Goal: Check status: Check status

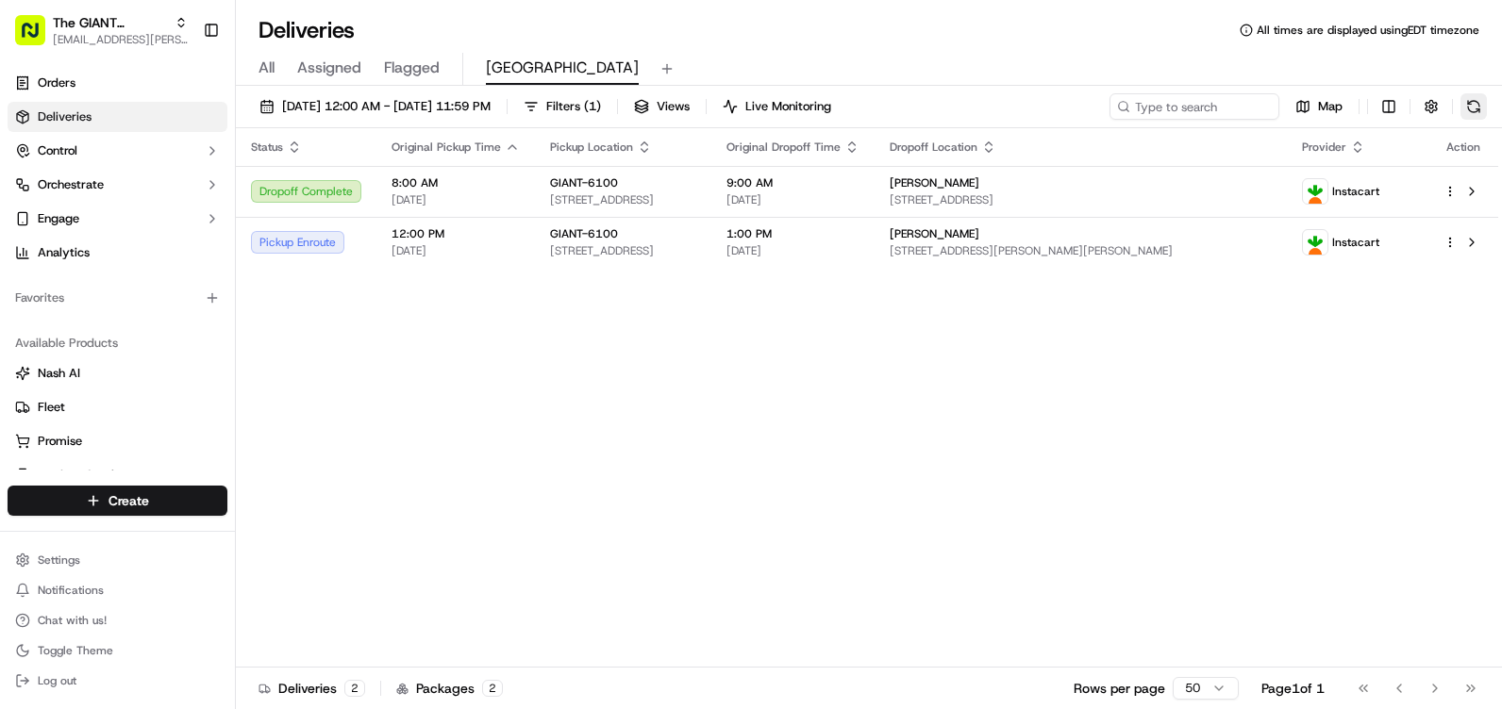
click at [1472, 107] on button at bounding box center [1473, 106] width 26 height 26
click at [200, 98] on ul "Orders Deliveries Control Orchestrate Engage Analytics" at bounding box center [118, 168] width 220 height 200
click at [191, 93] on link "Orders" at bounding box center [118, 83] width 220 height 30
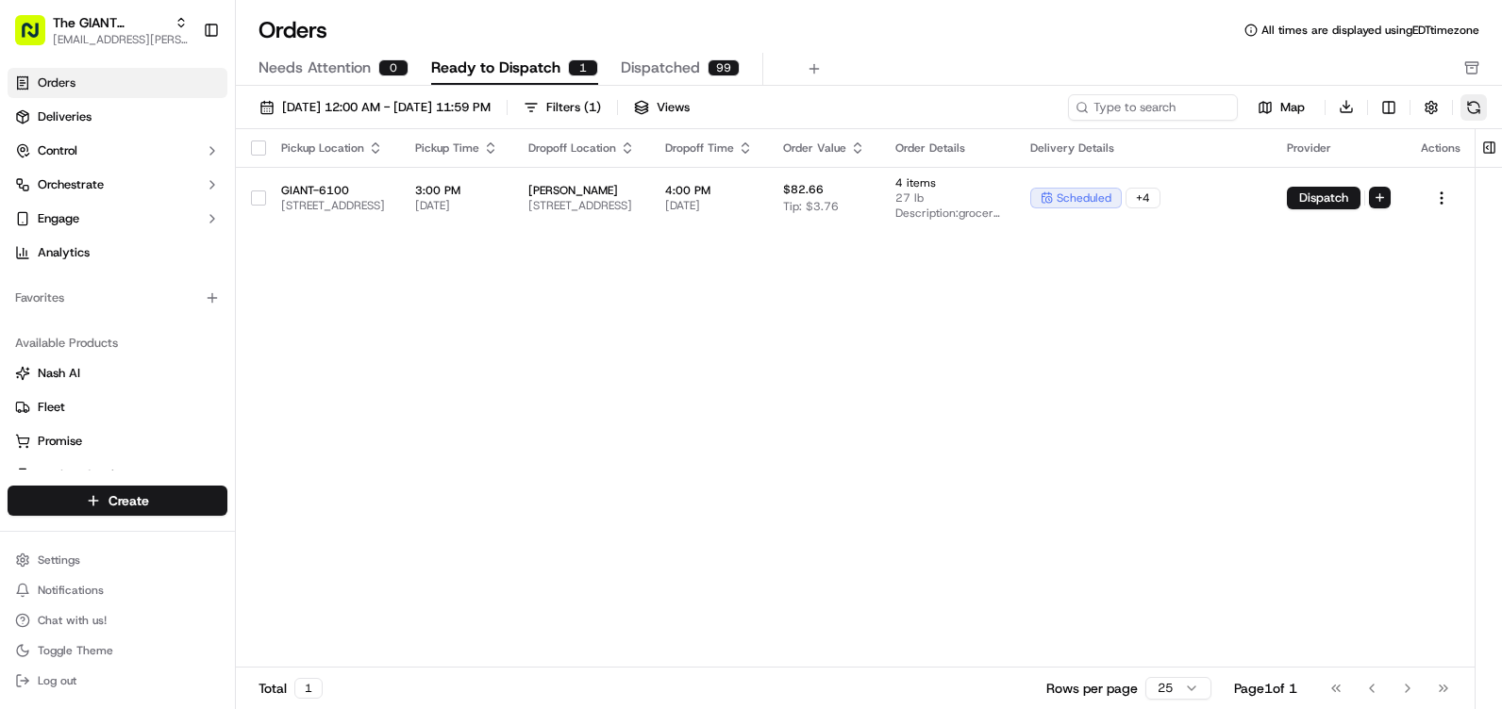
click at [1476, 115] on button at bounding box center [1473, 107] width 26 height 26
click at [1300, 300] on div "Pickup Location Pickup Time Dropoff Location Dropoff Time Order Value Order Det…" at bounding box center [856, 399] width 1241 height 540
click at [66, 131] on link "Deliveries" at bounding box center [118, 117] width 220 height 30
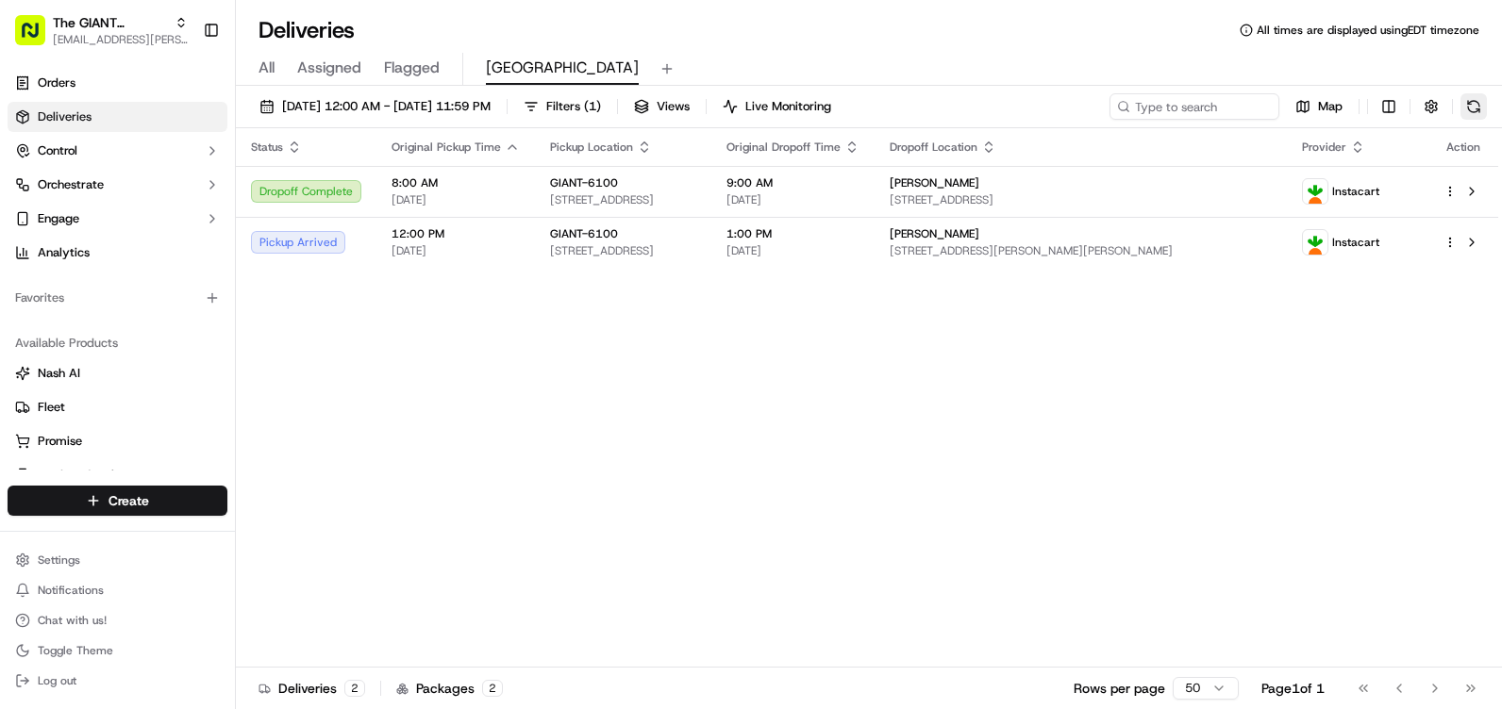
click at [1470, 118] on button at bounding box center [1473, 106] width 26 height 26
click at [1461, 111] on button at bounding box center [1473, 106] width 26 height 26
click at [1481, 105] on button at bounding box center [1473, 106] width 26 height 26
click at [1483, 104] on button at bounding box center [1473, 106] width 26 height 26
click at [116, 92] on link "Orders" at bounding box center [118, 83] width 220 height 30
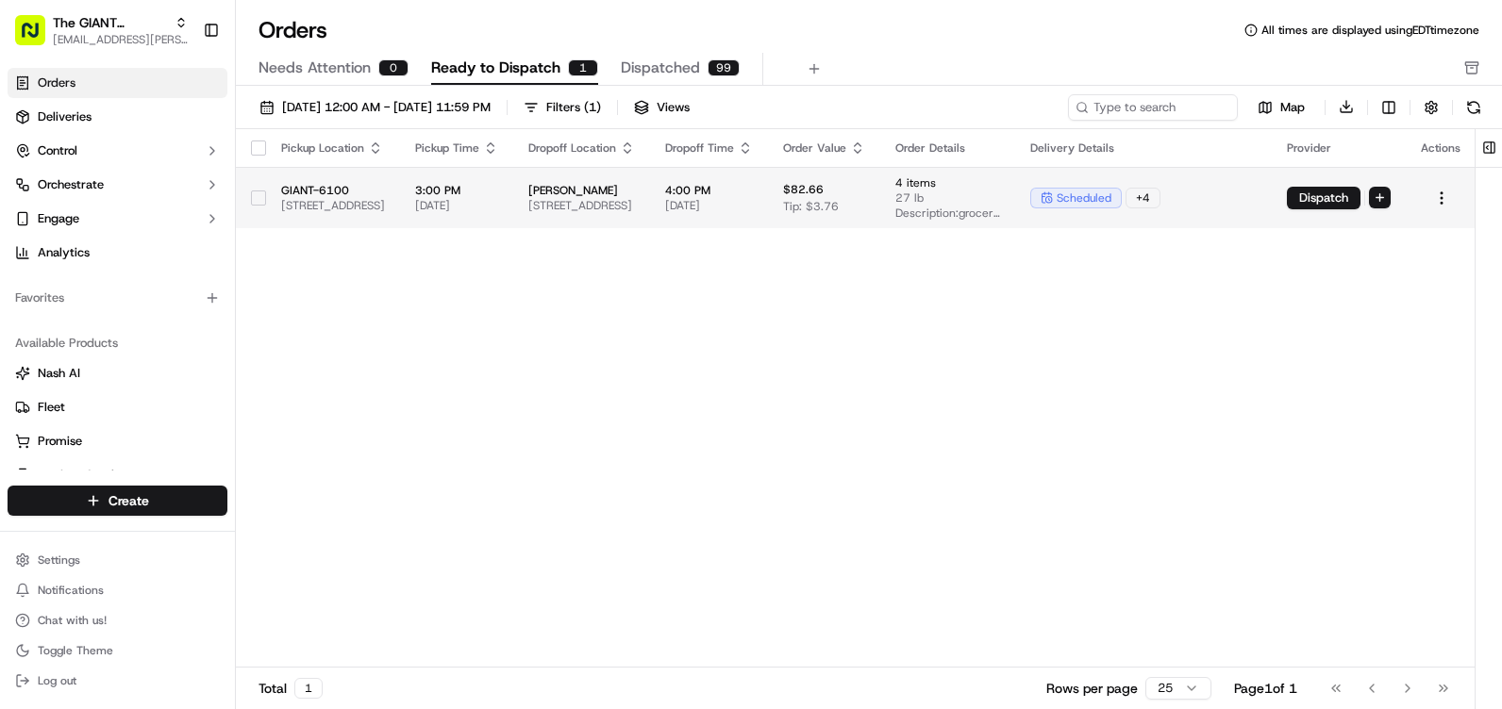
click at [650, 171] on td "[PERSON_NAME] [STREET_ADDRESS]" at bounding box center [581, 197] width 137 height 61
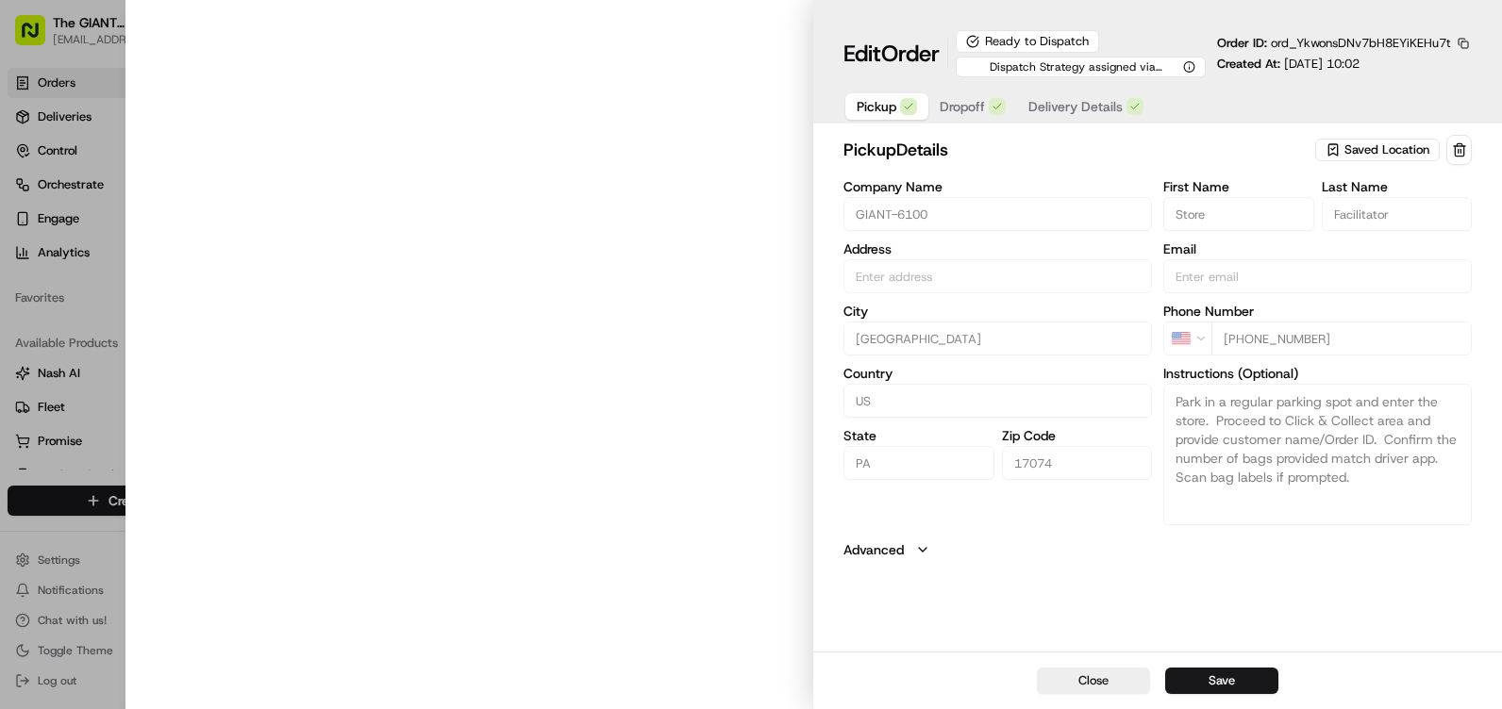
type input "[STREET_ADDRESS]"
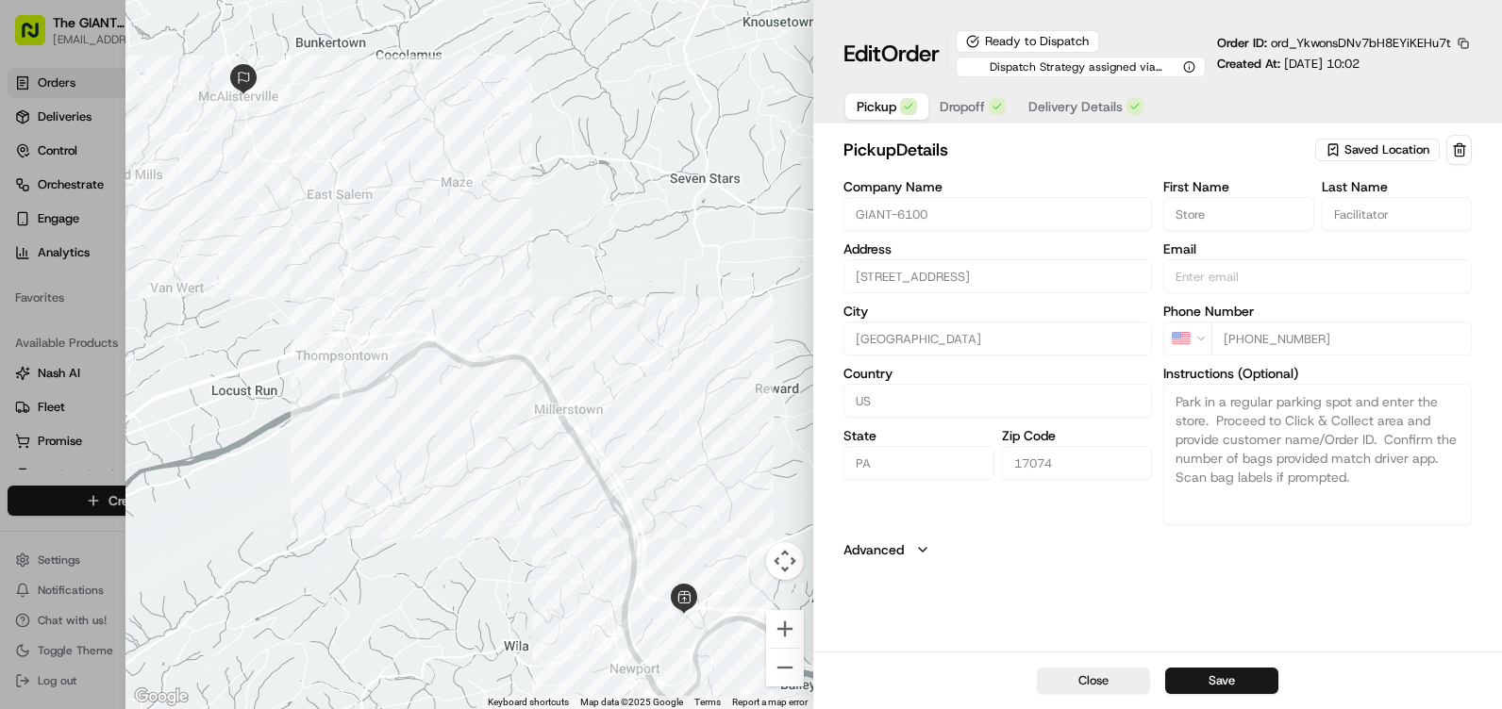
click at [1107, 660] on div "Close Save" at bounding box center [1157, 681] width 689 height 58
click at [1104, 665] on div "Close Save" at bounding box center [1157, 681] width 689 height 58
click at [1102, 668] on button "Close" at bounding box center [1093, 681] width 113 height 26
type input "+1"
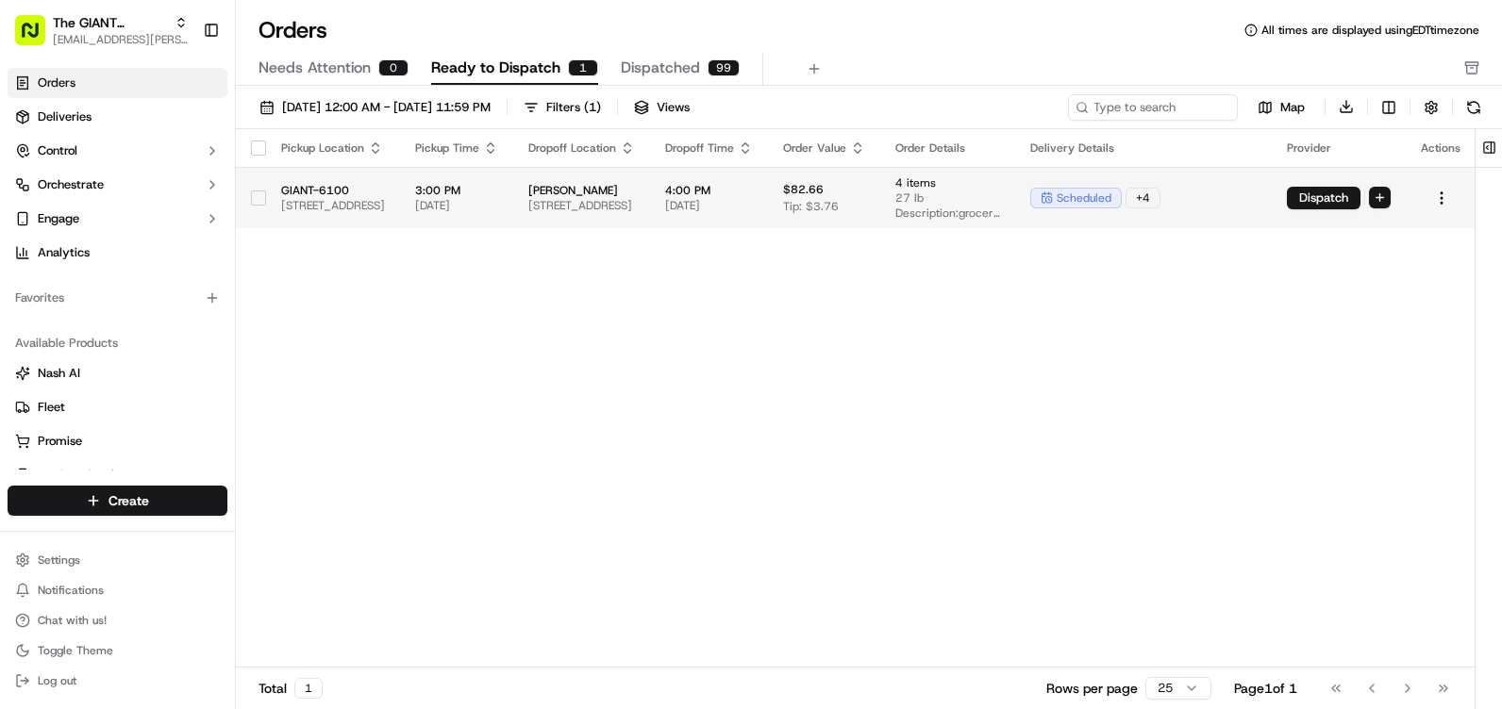
click at [865, 213] on div "$82.66 Tip: $3.76" at bounding box center [824, 198] width 82 height 32
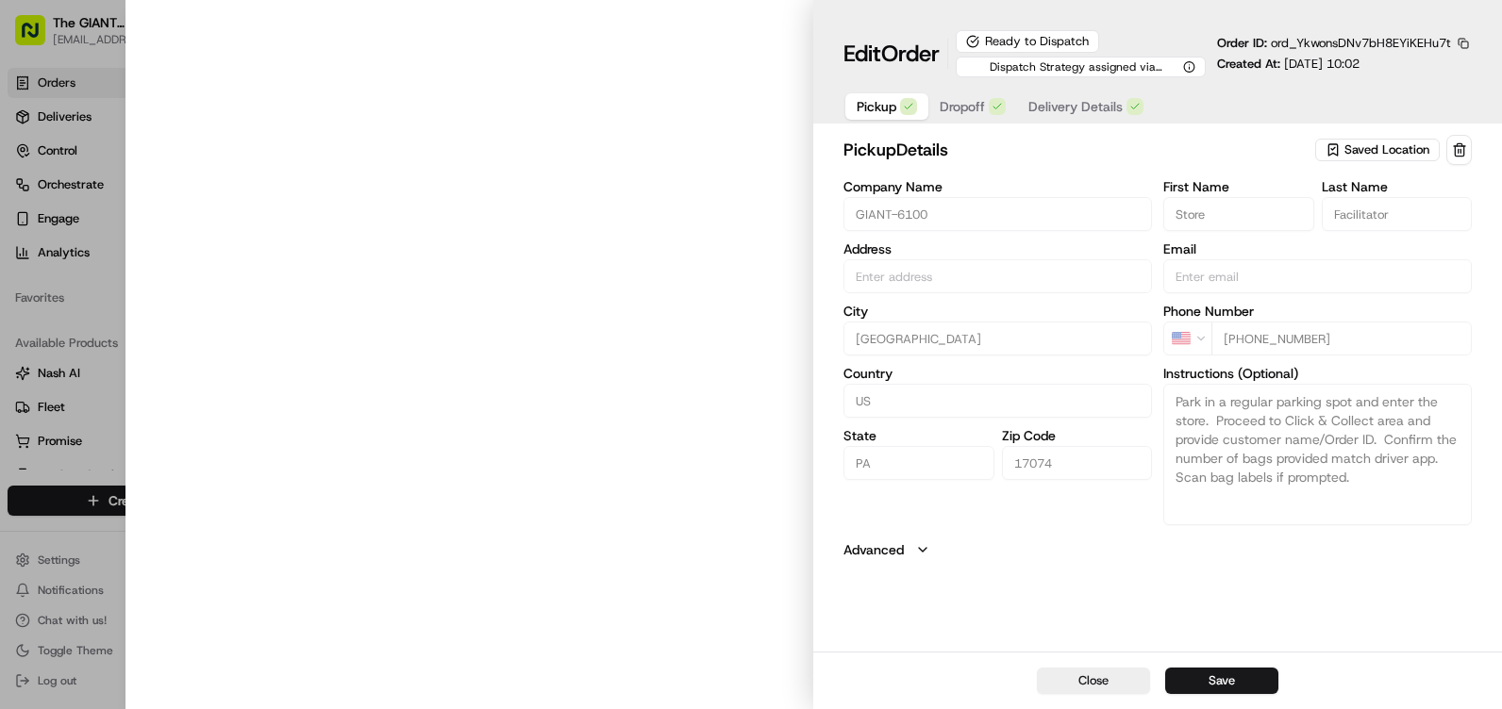
type input "[STREET_ADDRESS]"
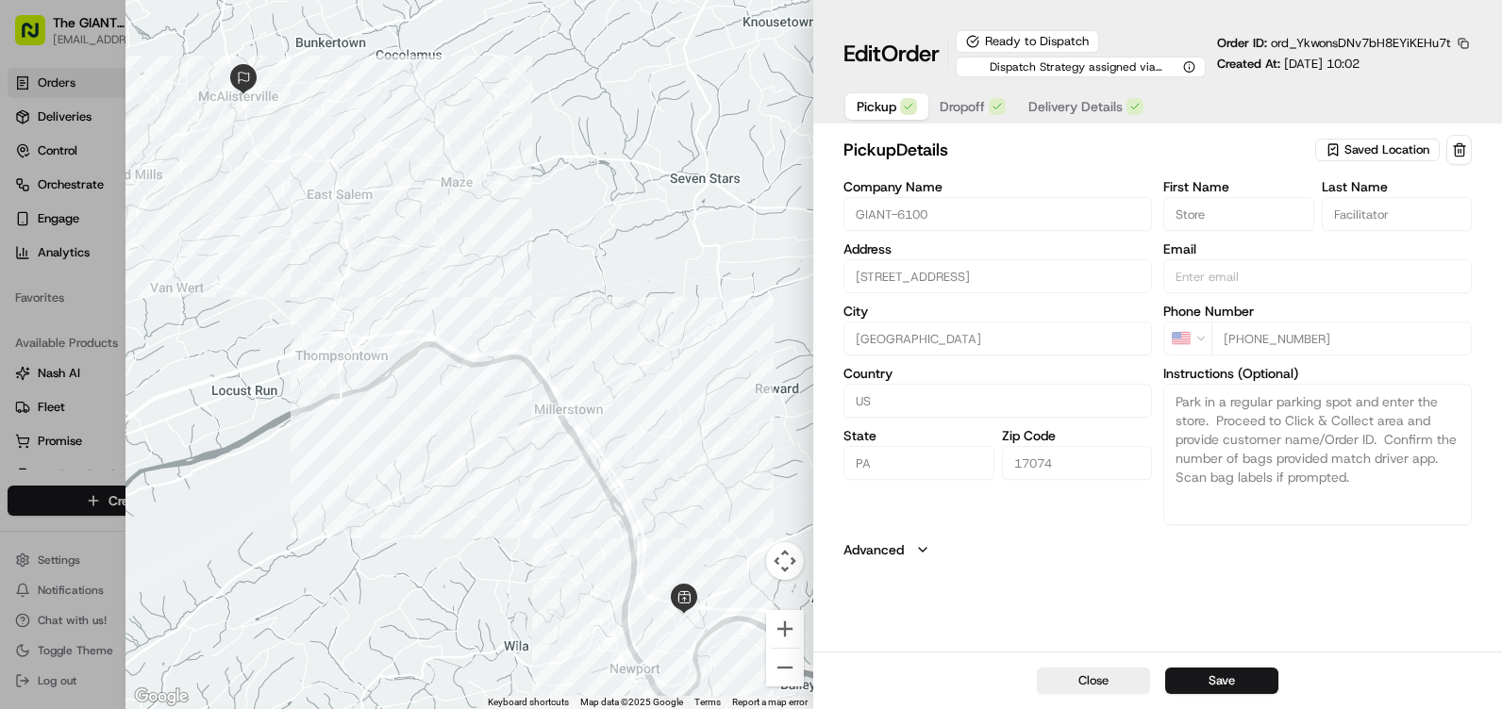
click at [1115, 662] on div "Close Save" at bounding box center [1157, 681] width 689 height 58
click at [1117, 673] on button "Close" at bounding box center [1093, 681] width 113 height 26
type input "+1"
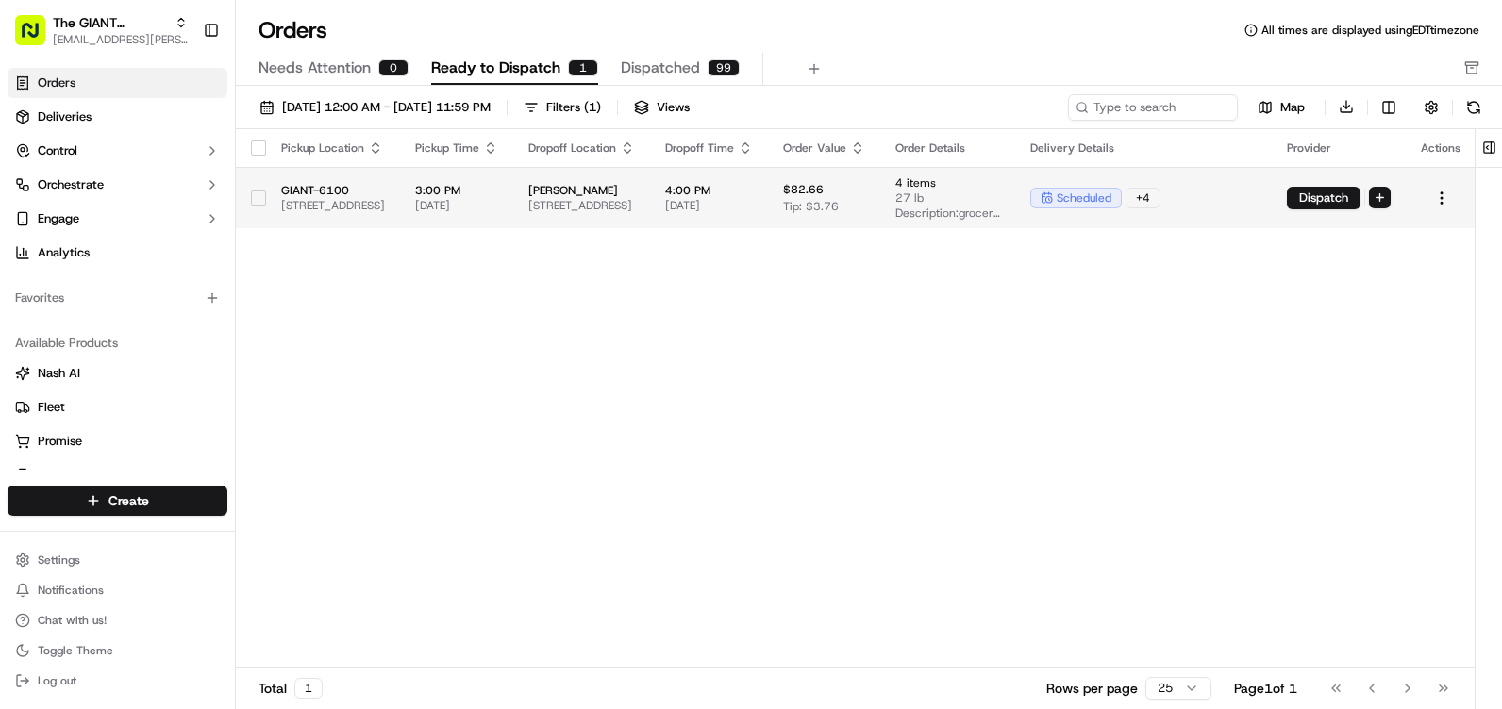
click at [768, 203] on td "4:00 PM [DATE]" at bounding box center [709, 197] width 118 height 61
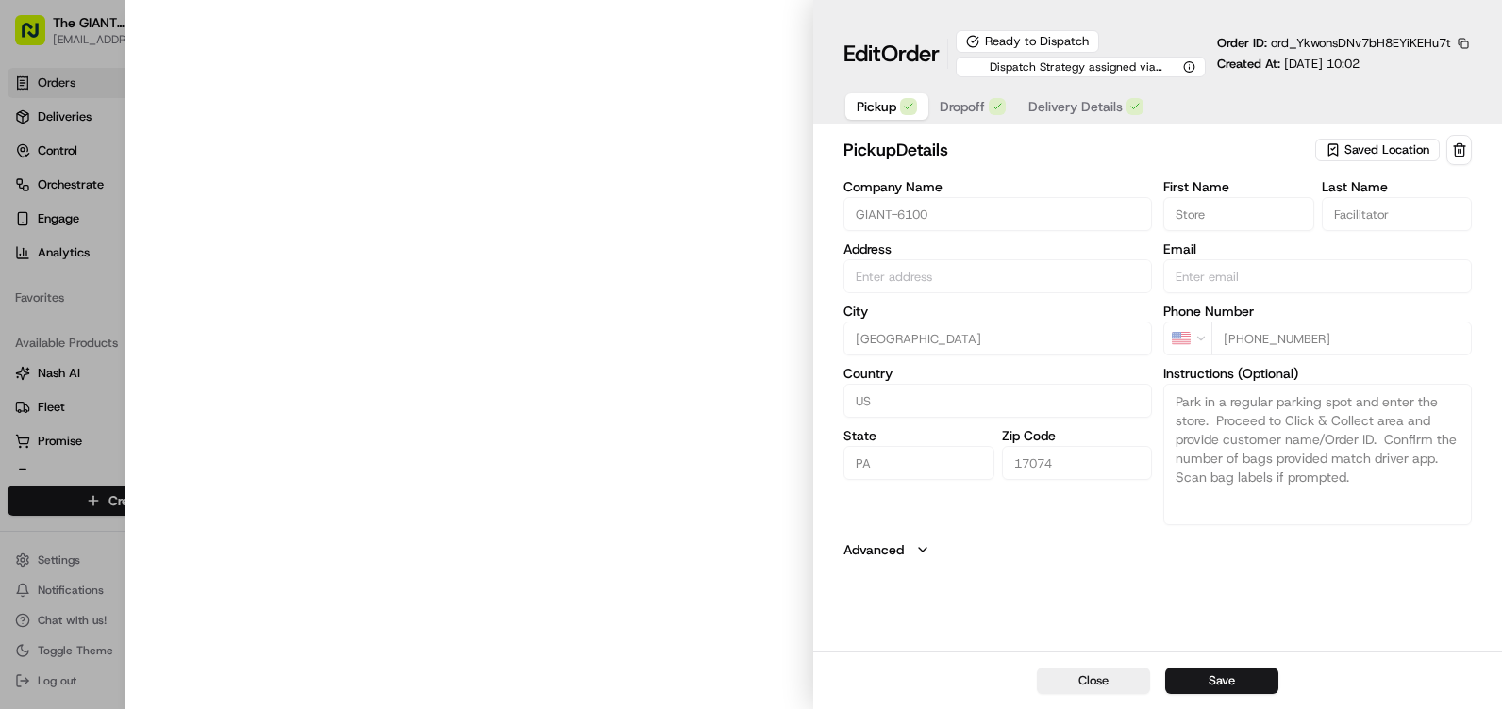
type input "[STREET_ADDRESS]"
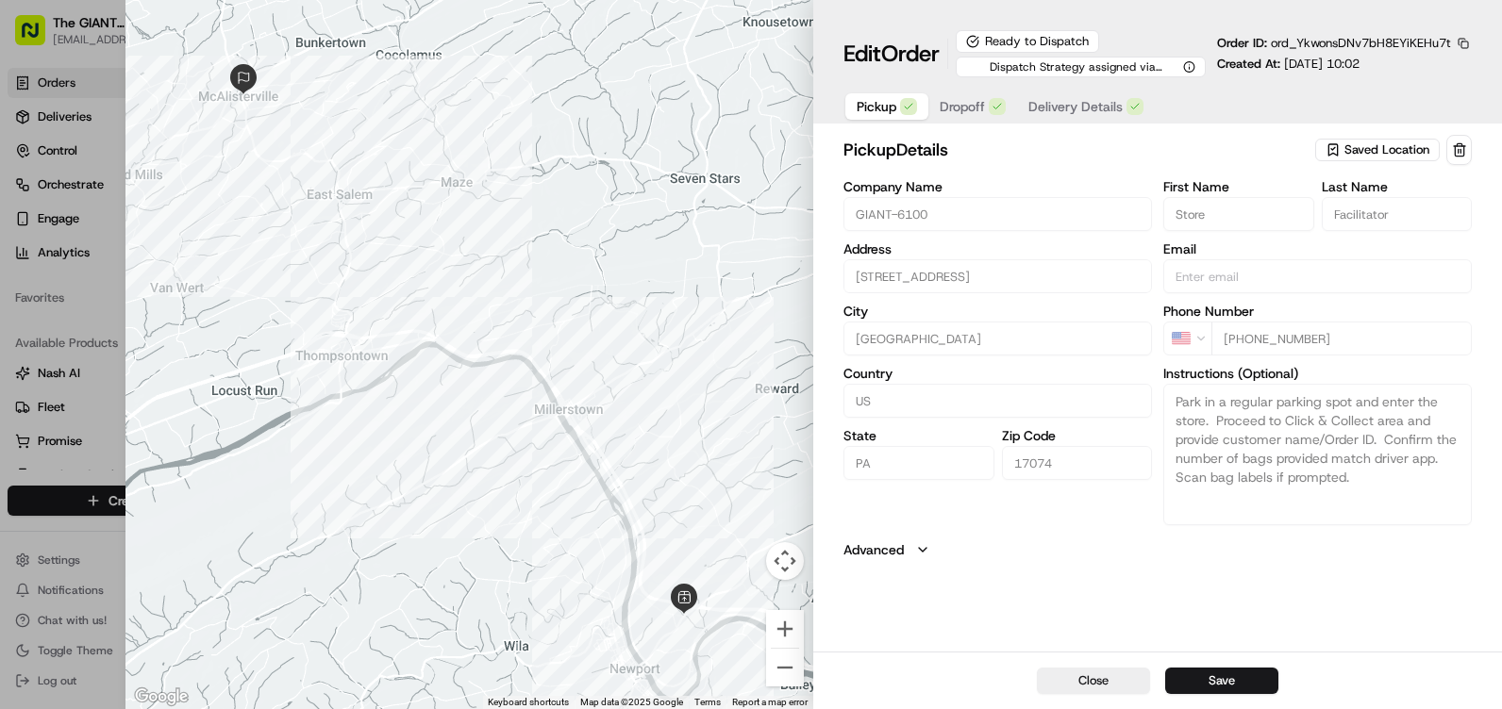
click at [1094, 119] on button "Delivery Details" at bounding box center [1086, 106] width 138 height 26
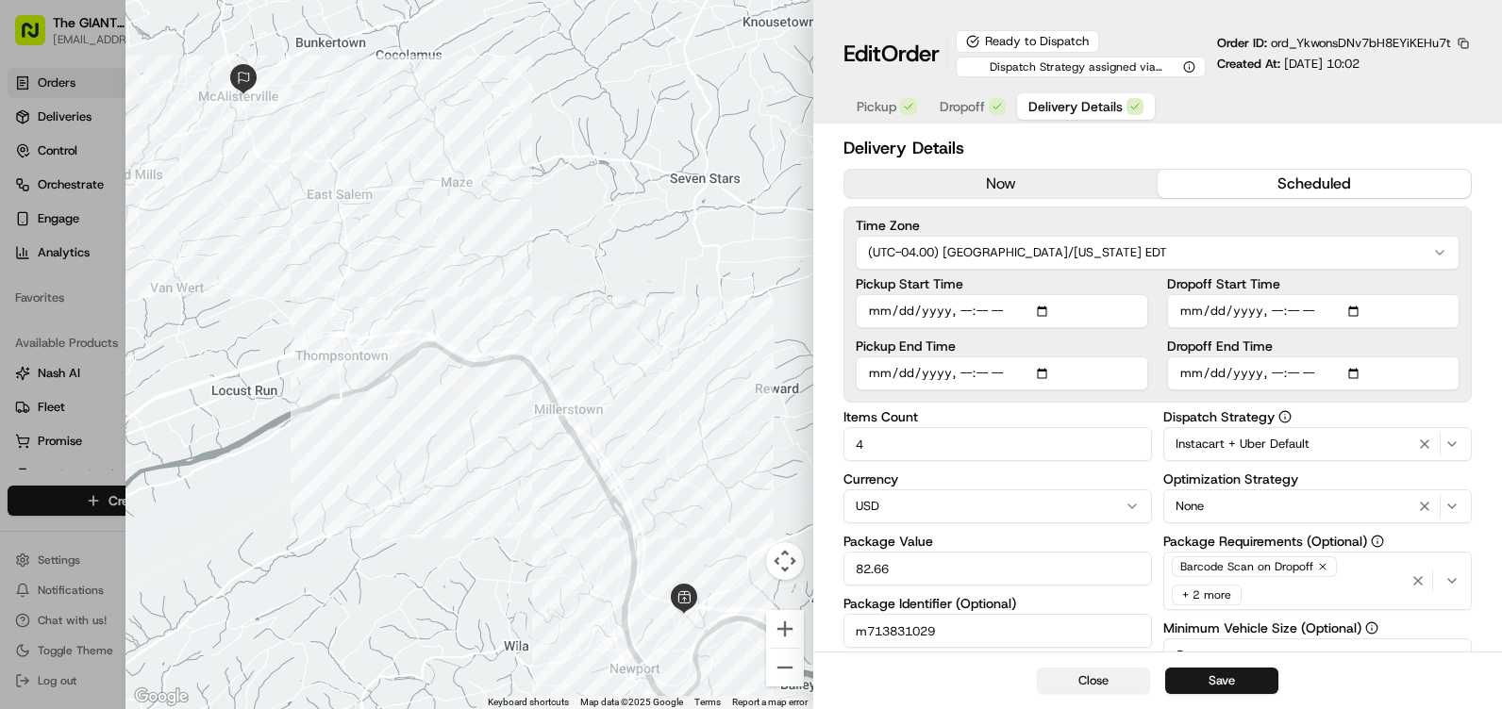
click at [1090, 673] on button "Close" at bounding box center [1093, 681] width 113 height 26
type input "1"
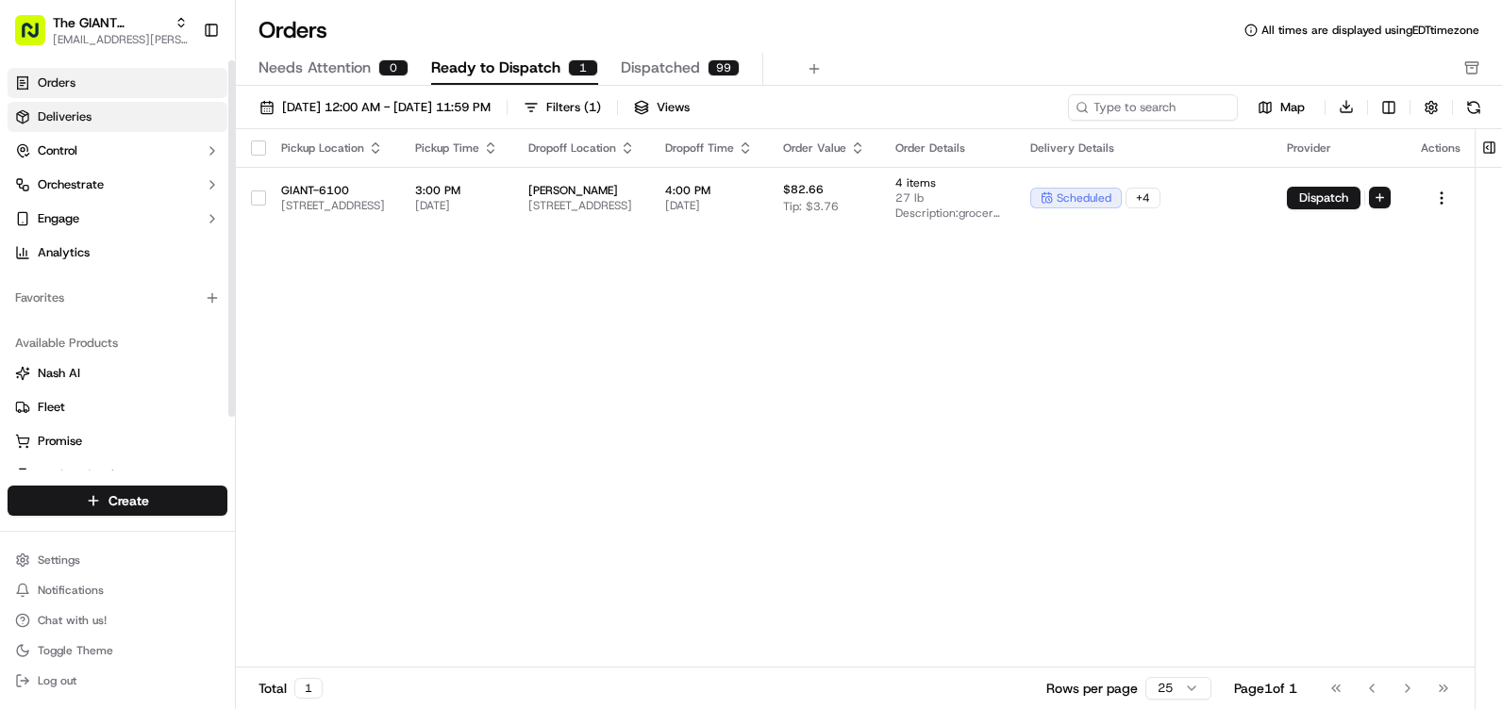
click at [40, 113] on span "Deliveries" at bounding box center [65, 116] width 54 height 17
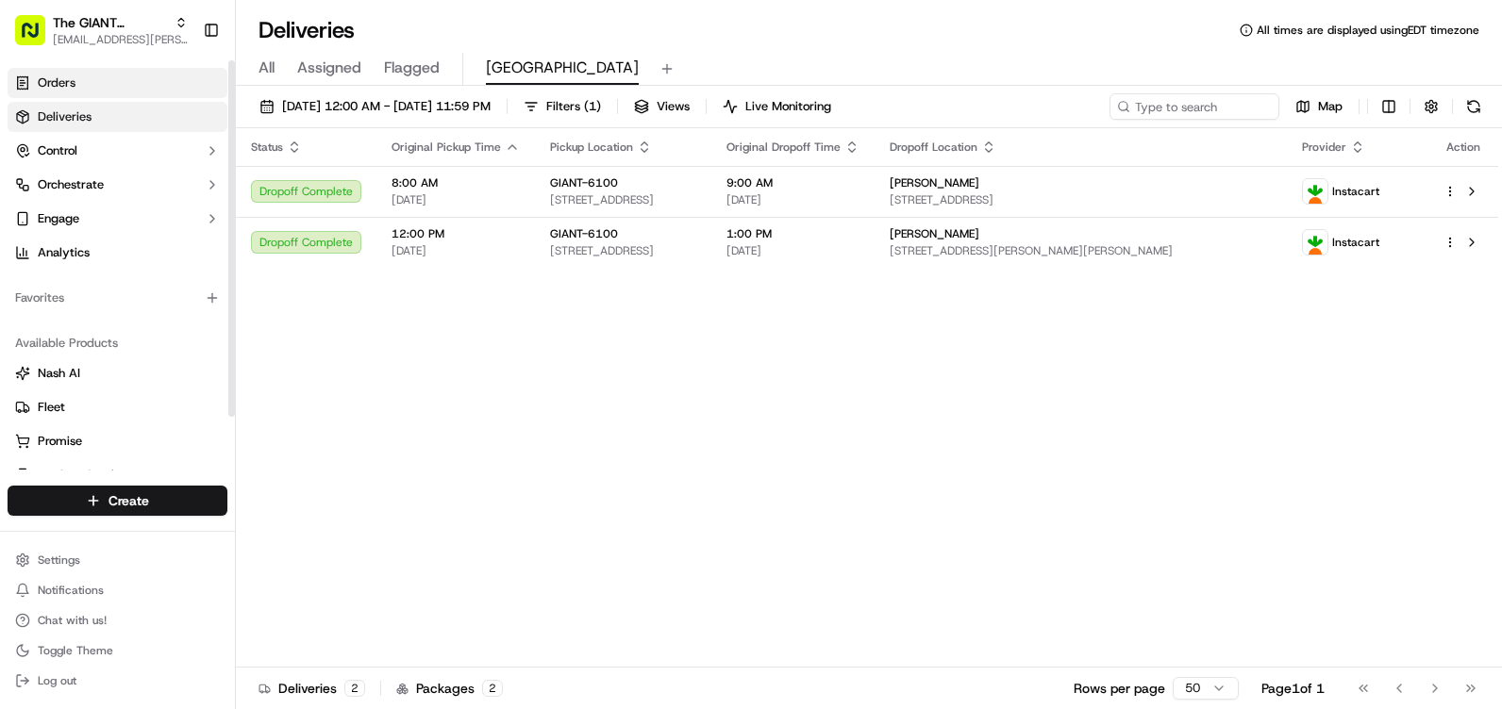
click at [65, 88] on span "Orders" at bounding box center [57, 83] width 38 height 17
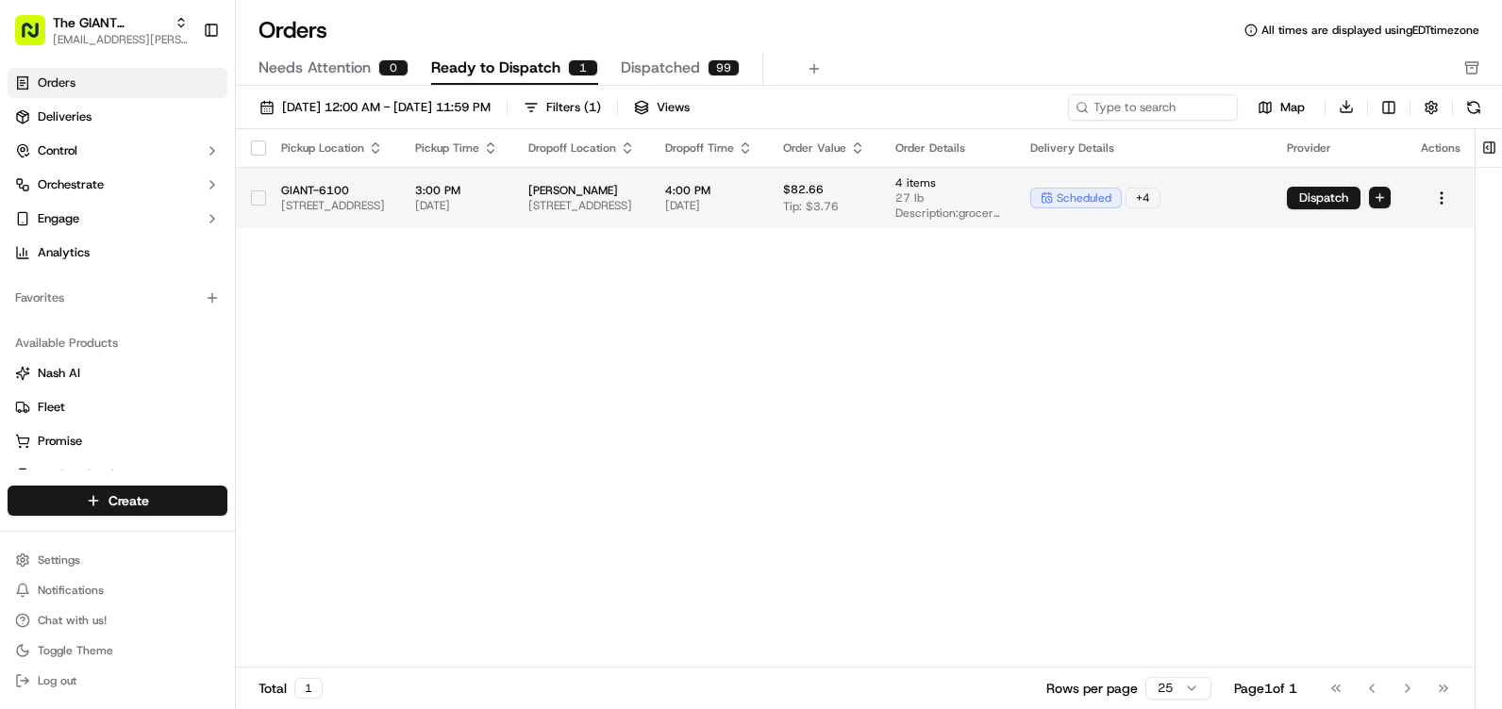
click at [880, 214] on td "$82.66 Tip: $3.76" at bounding box center [824, 197] width 112 height 61
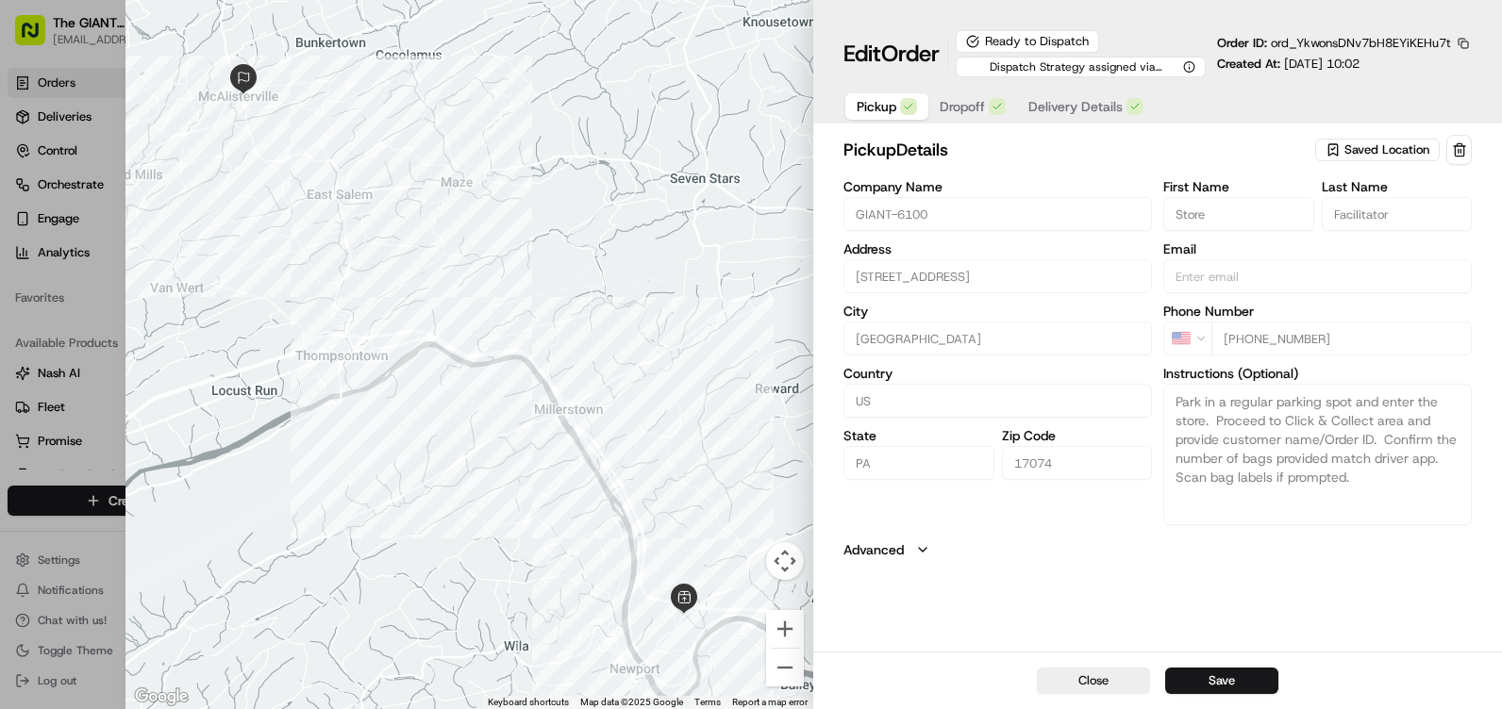
click at [972, 119] on button "Dropoff" at bounding box center [972, 106] width 89 height 26
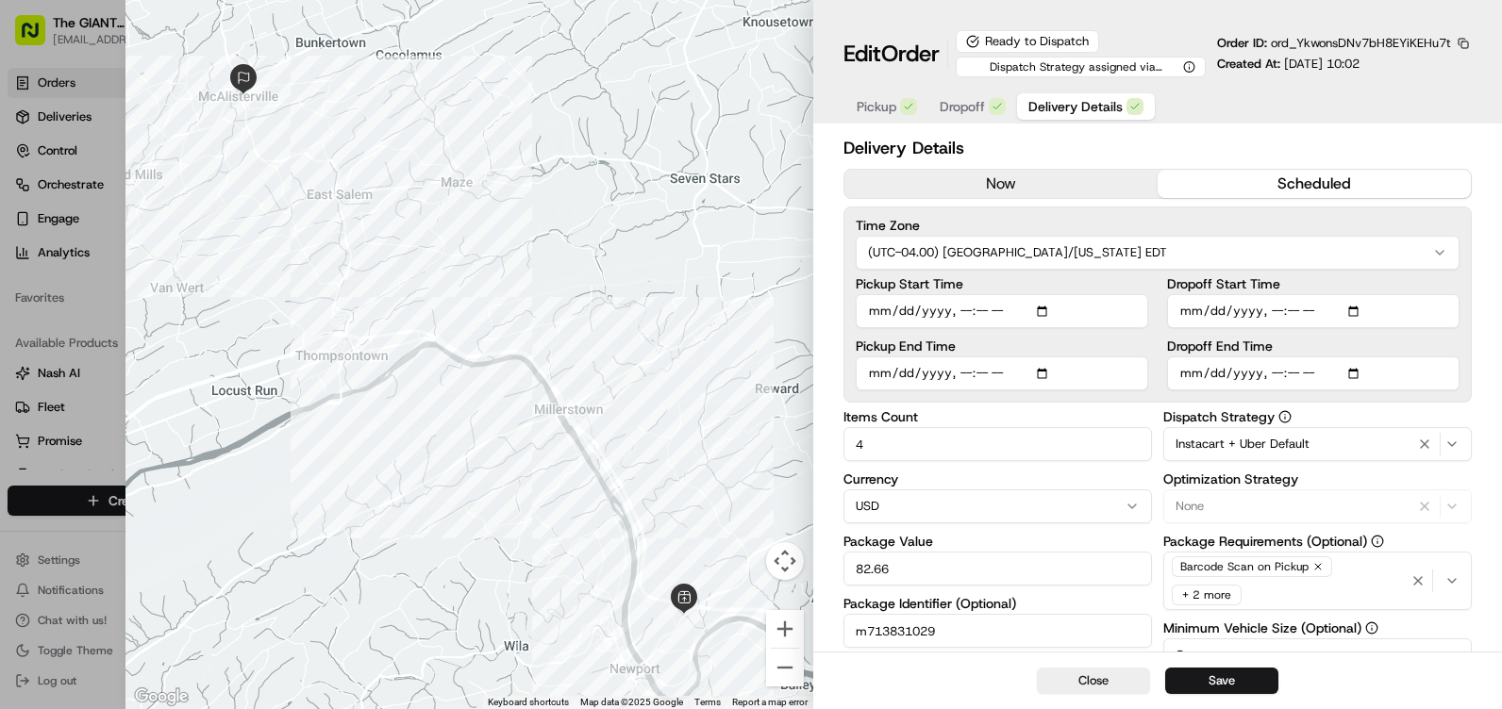
click at [1069, 114] on span "Delivery Details" at bounding box center [1075, 106] width 94 height 19
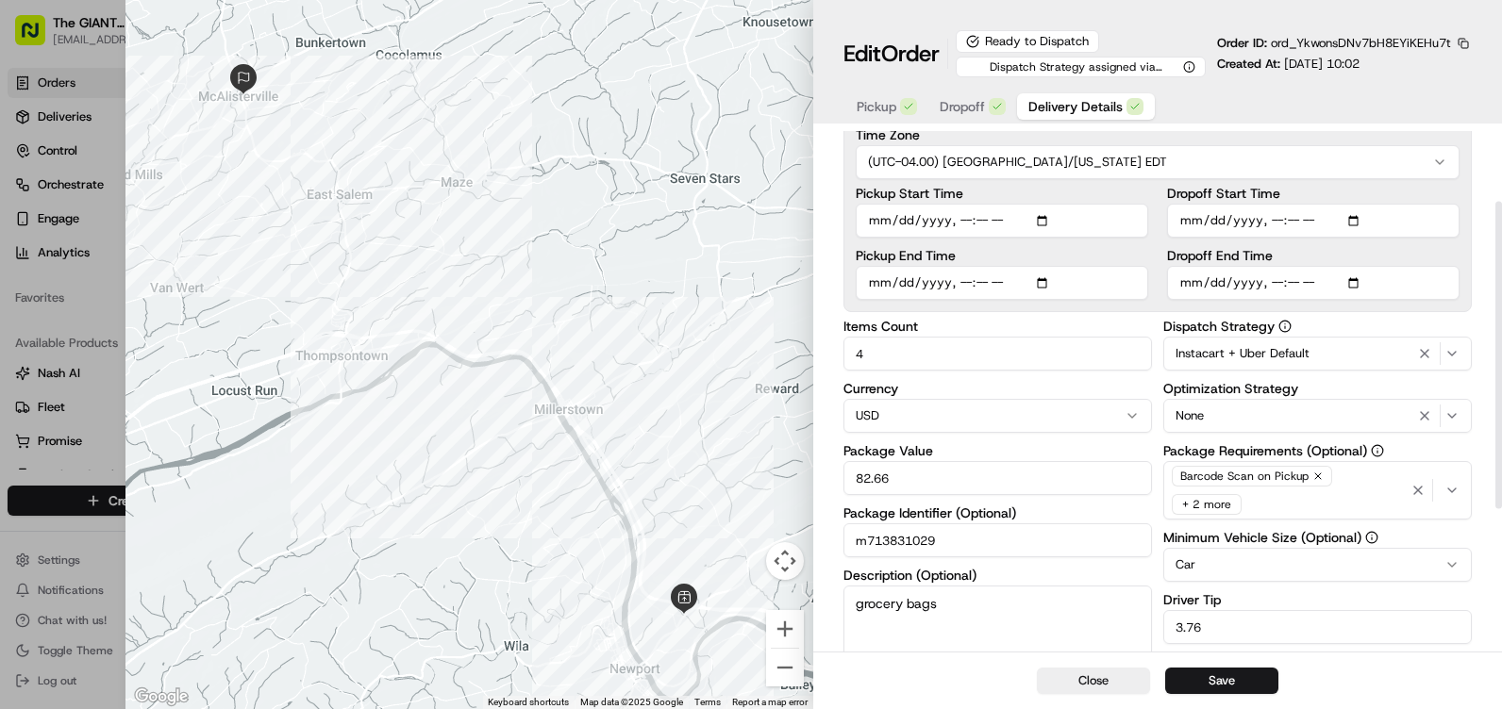
scroll to position [189, 0]
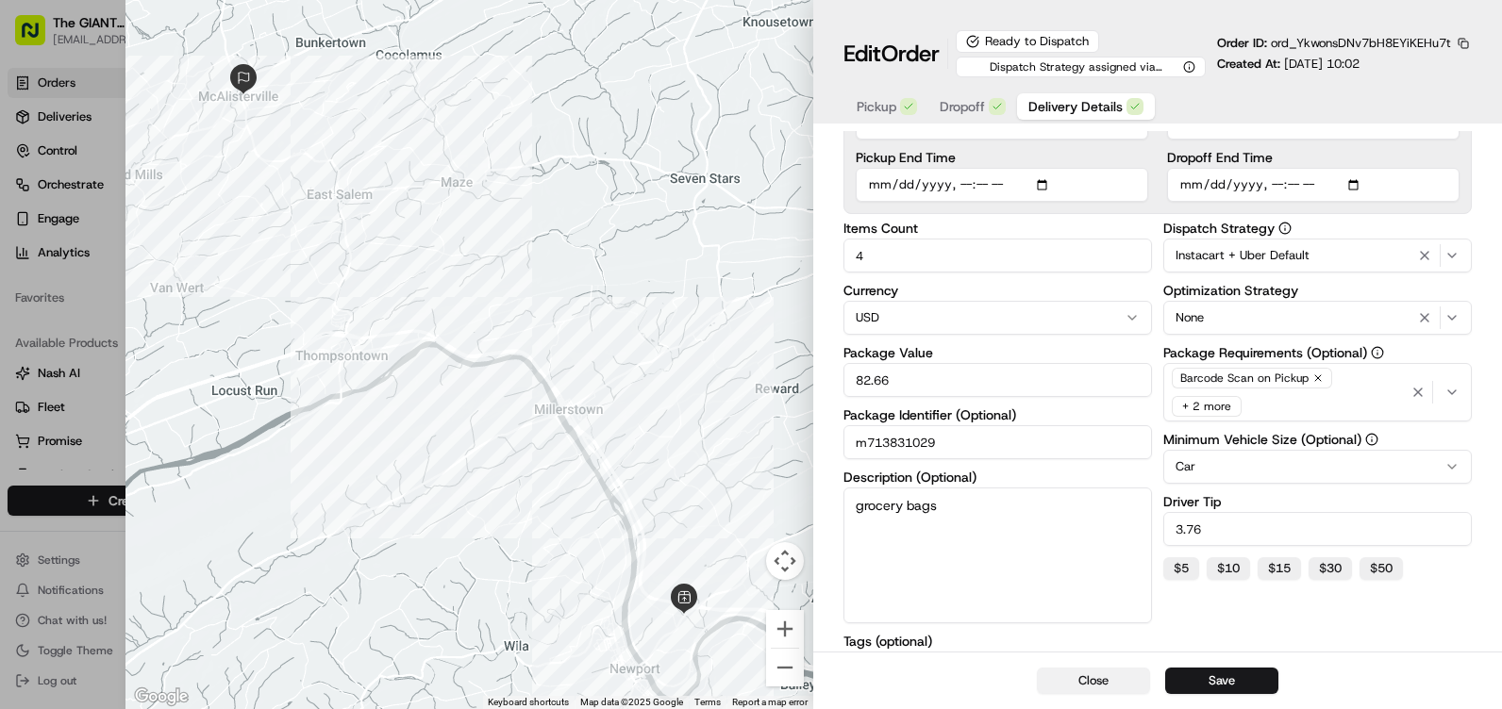
click at [1126, 675] on button "Close" at bounding box center [1093, 681] width 113 height 26
type input "1"
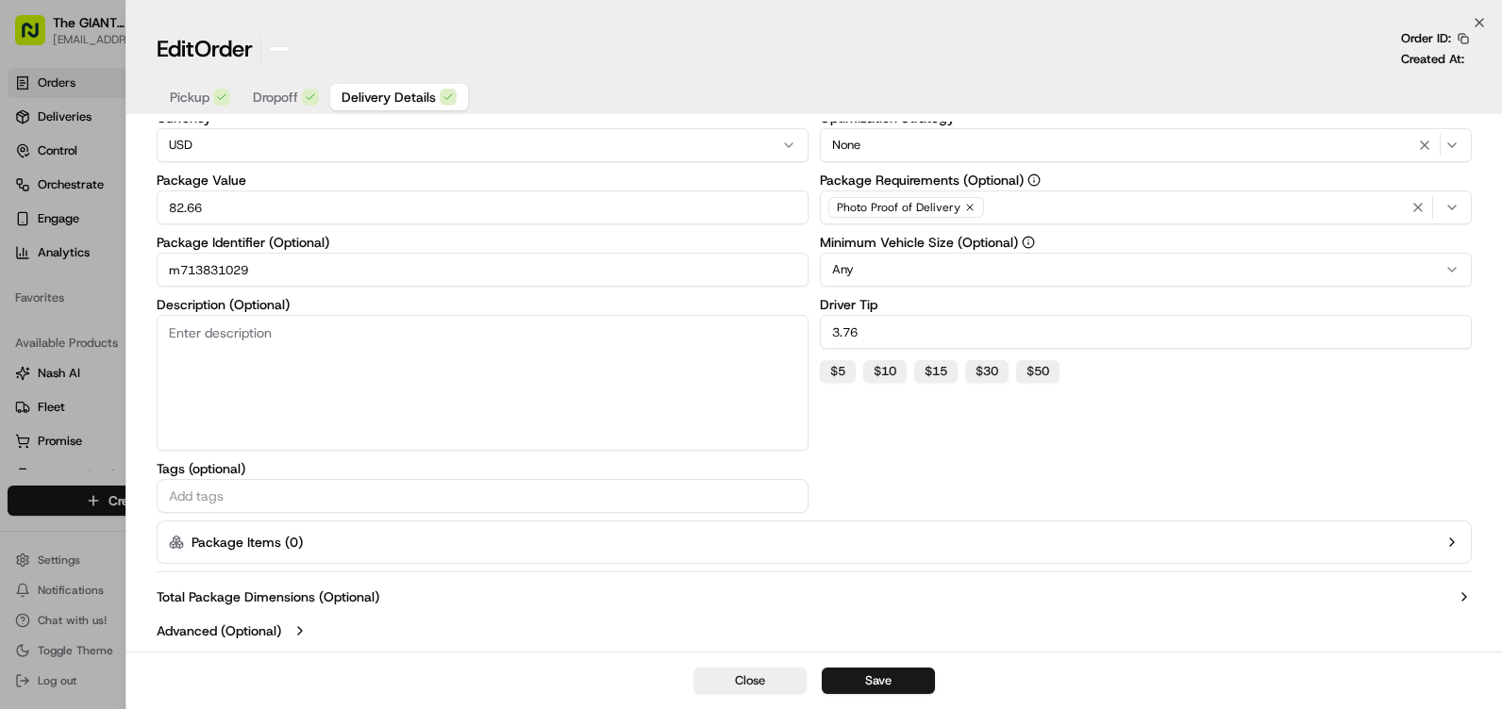
scroll to position [156, 0]
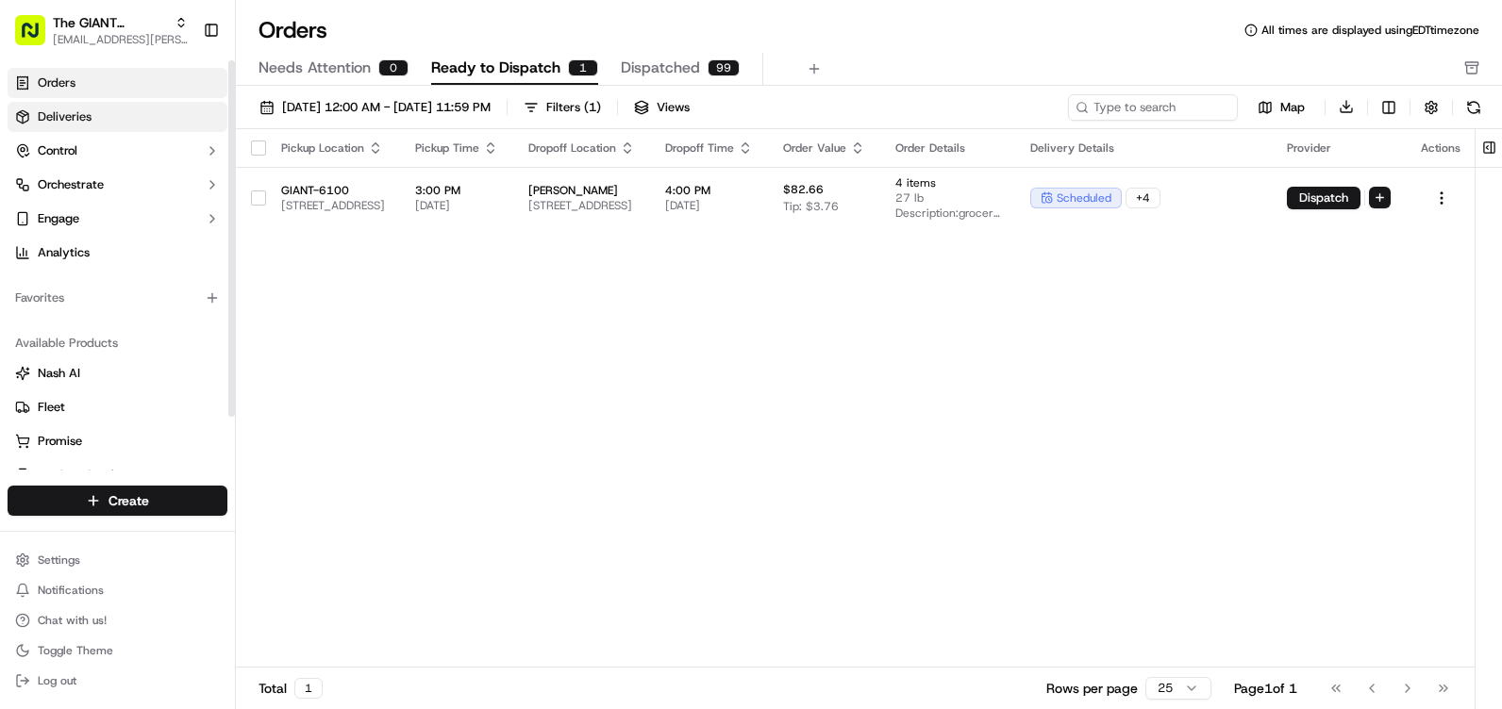
click at [108, 125] on link "Deliveries" at bounding box center [118, 117] width 220 height 30
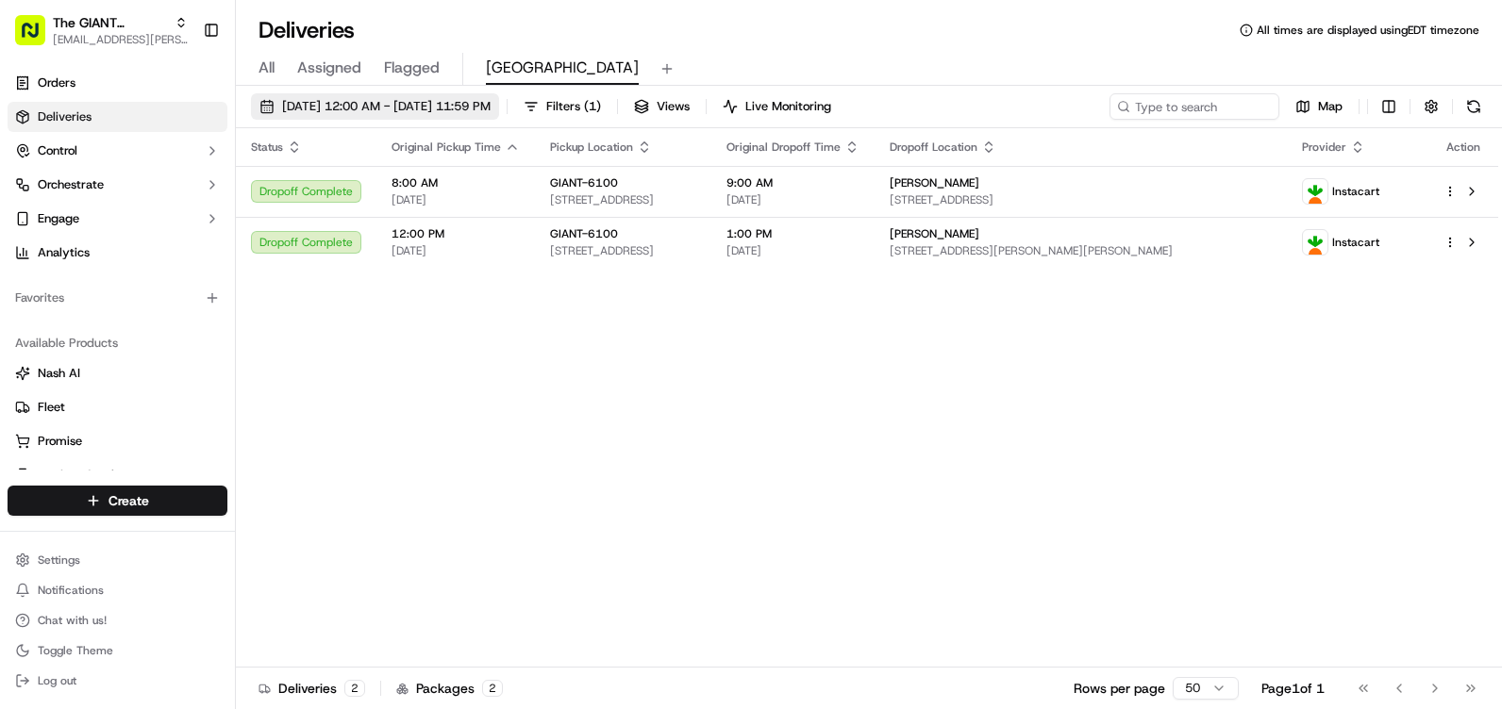
click at [334, 109] on span "[DATE] 12:00 AM - [DATE] 11:59 PM" at bounding box center [386, 106] width 208 height 17
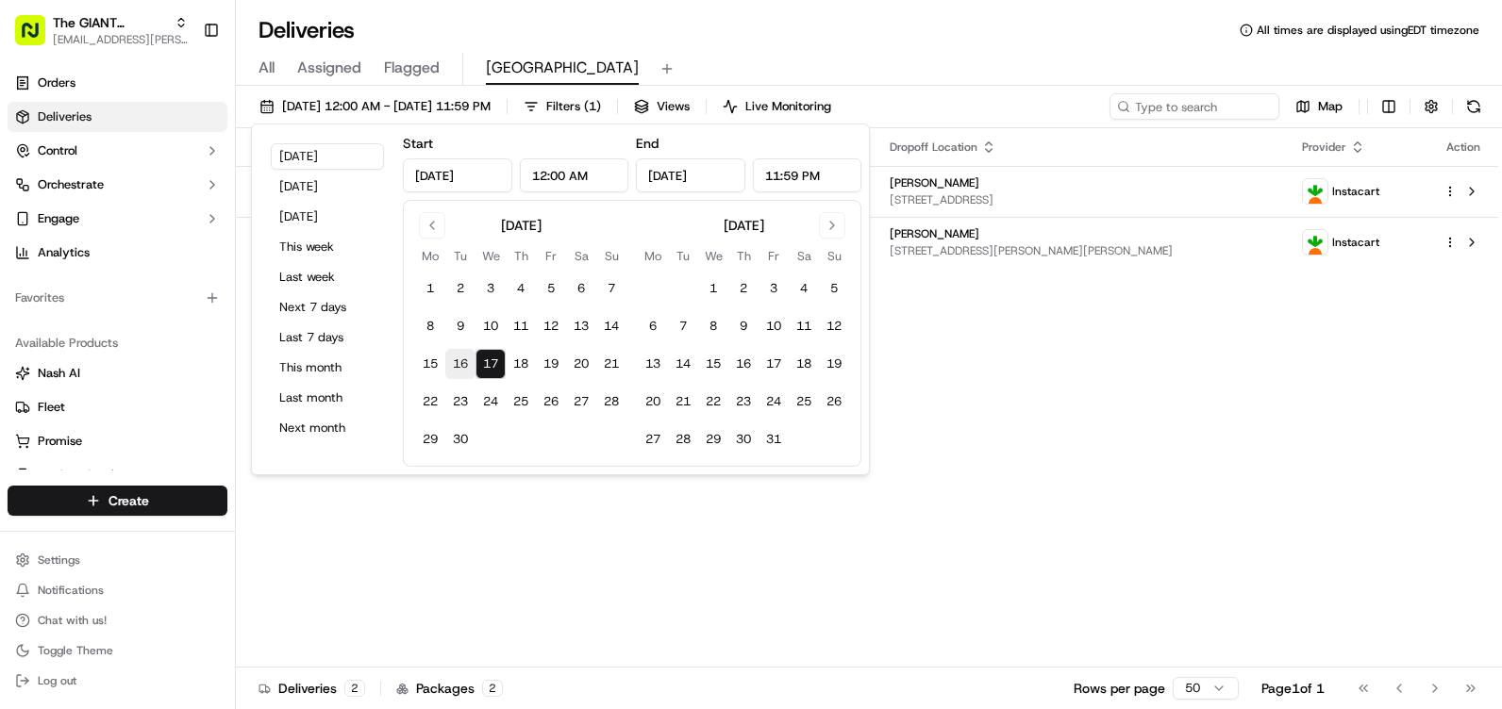
click at [469, 361] on button "16" at bounding box center [460, 364] width 30 height 30
type input "[DATE]"
click at [469, 361] on button "16" at bounding box center [460, 364] width 30 height 30
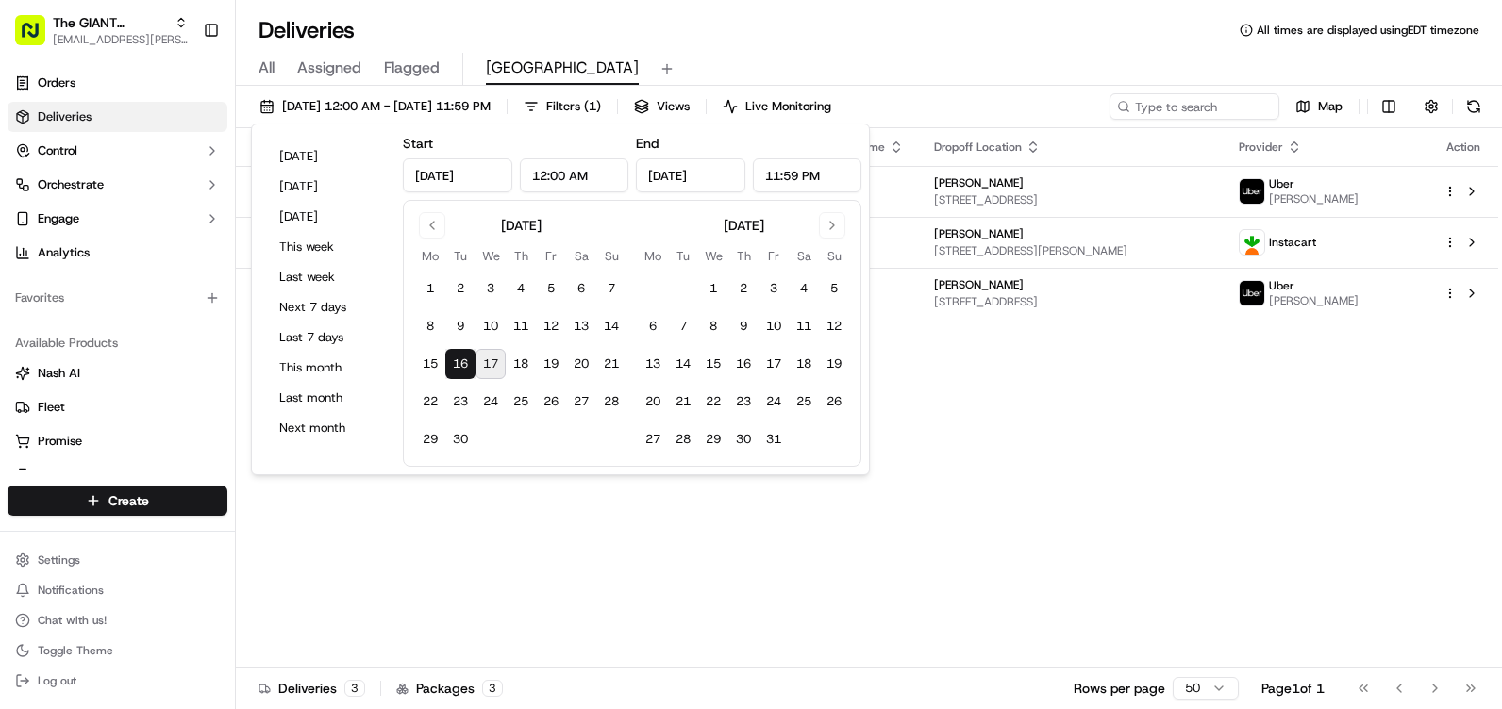
click at [1018, 581] on div "Status Original Pickup Time Pickup Location Original Dropoff Time Dropoff Locat…" at bounding box center [867, 398] width 1262 height 540
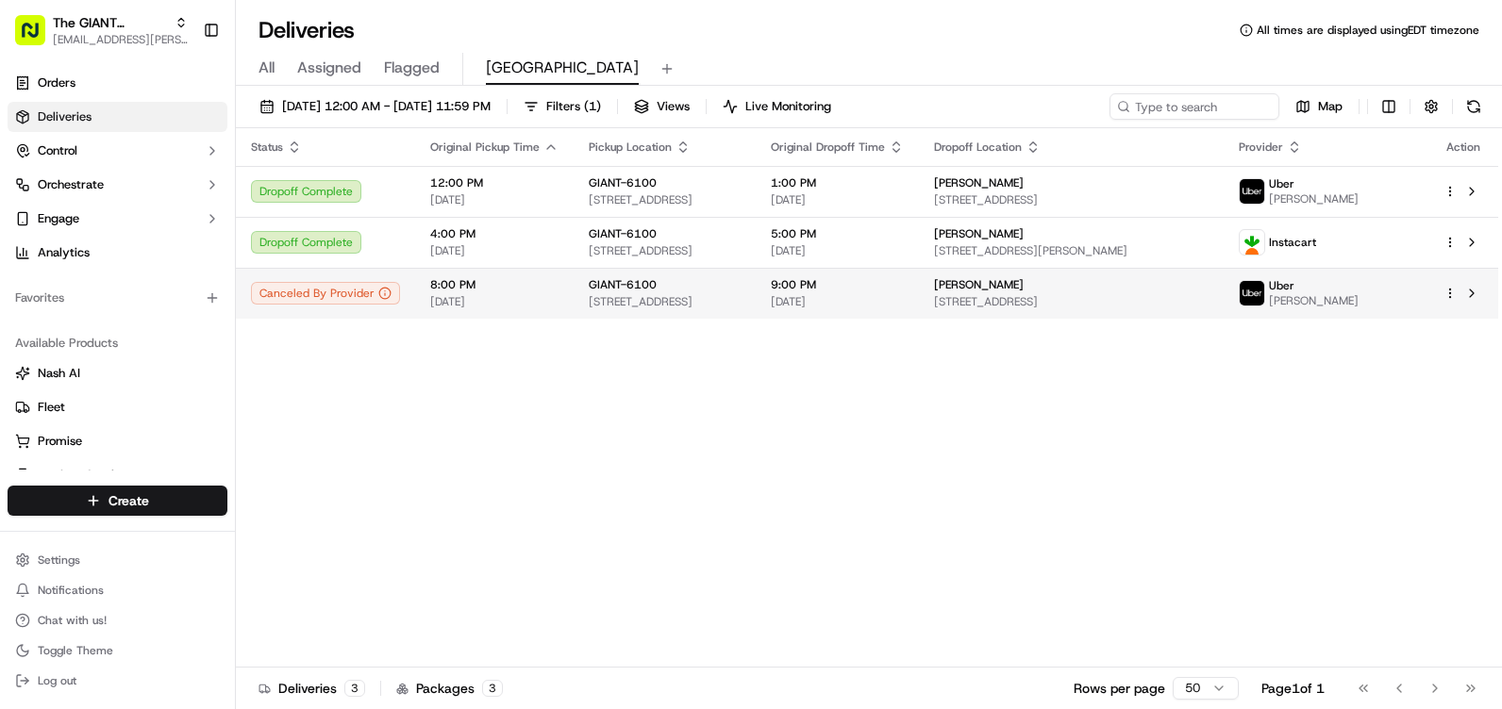
click at [1208, 306] on span "[STREET_ADDRESS]" at bounding box center [1071, 301] width 274 height 15
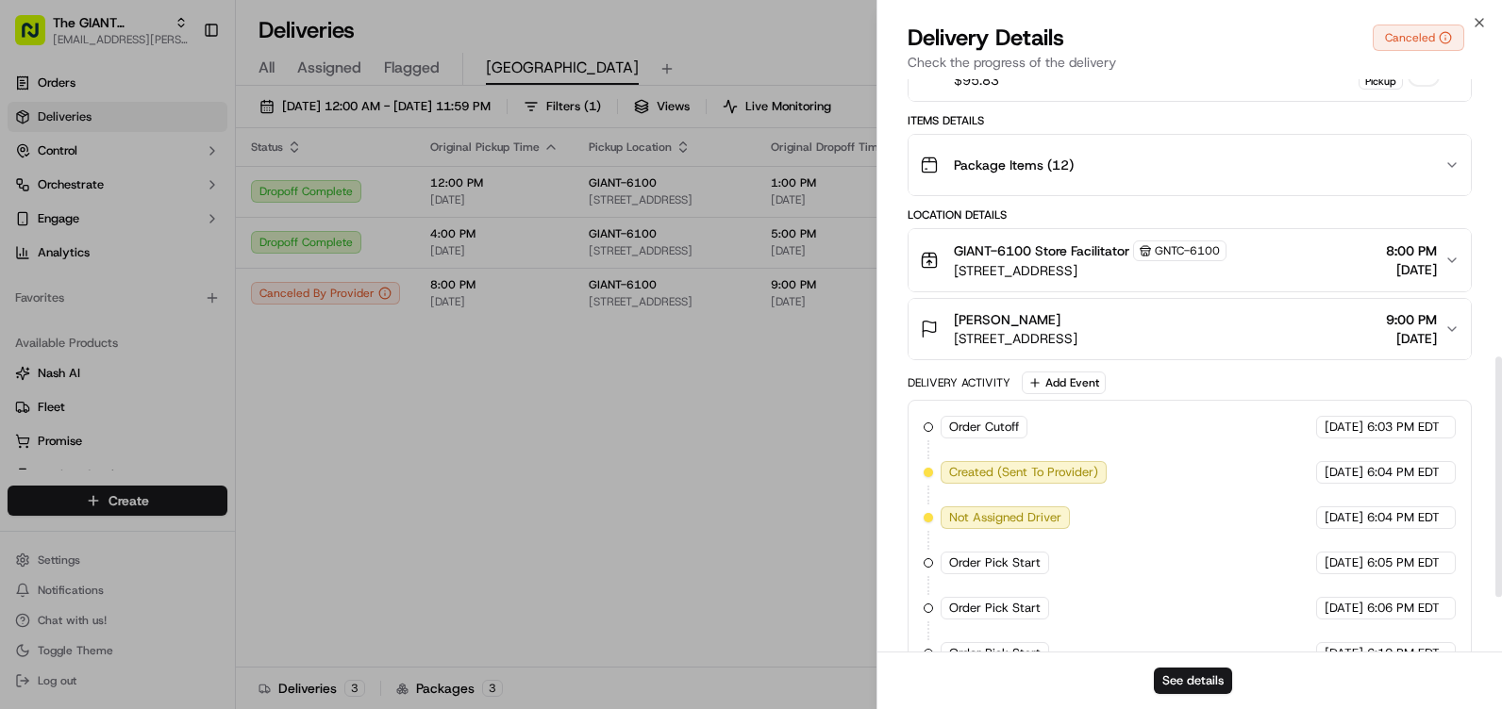
scroll to position [660, 0]
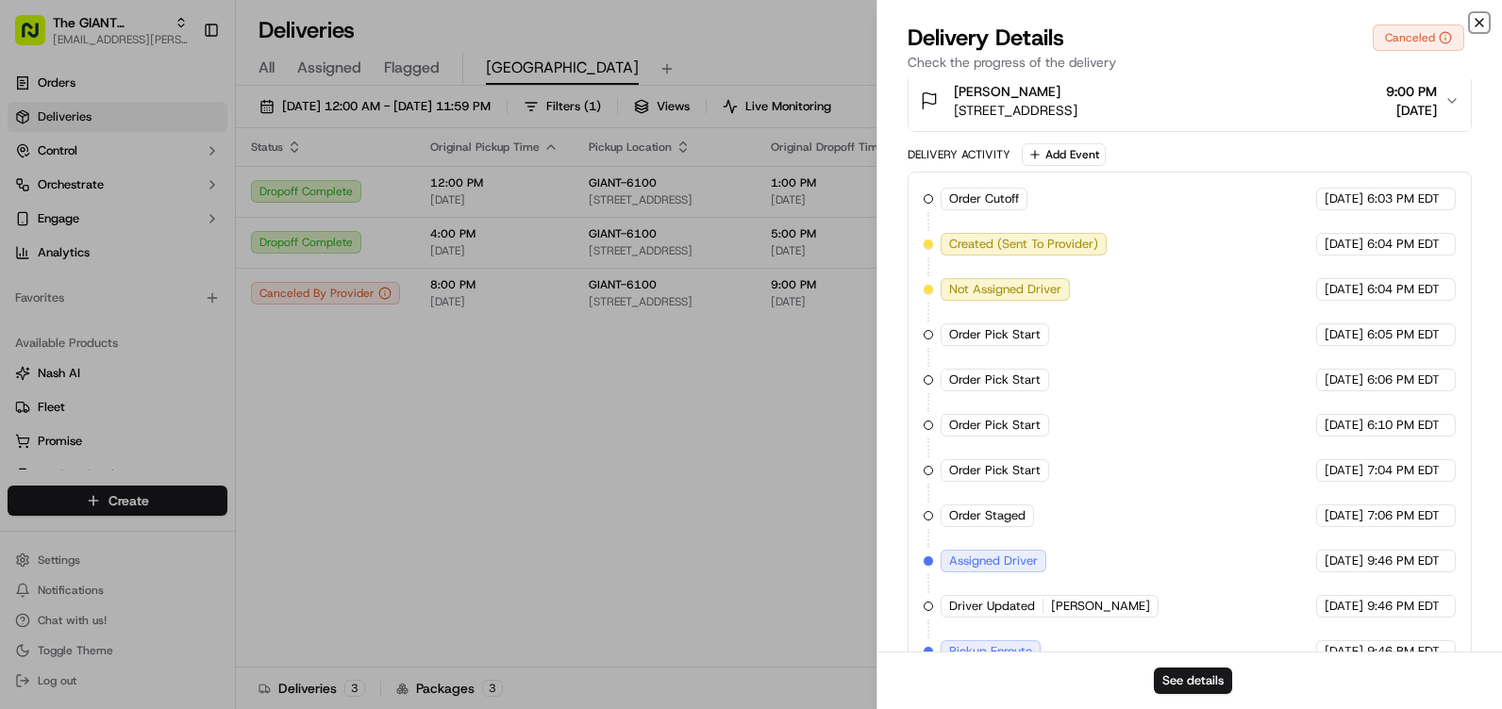
click at [1477, 25] on icon "button" at bounding box center [1478, 22] width 15 height 15
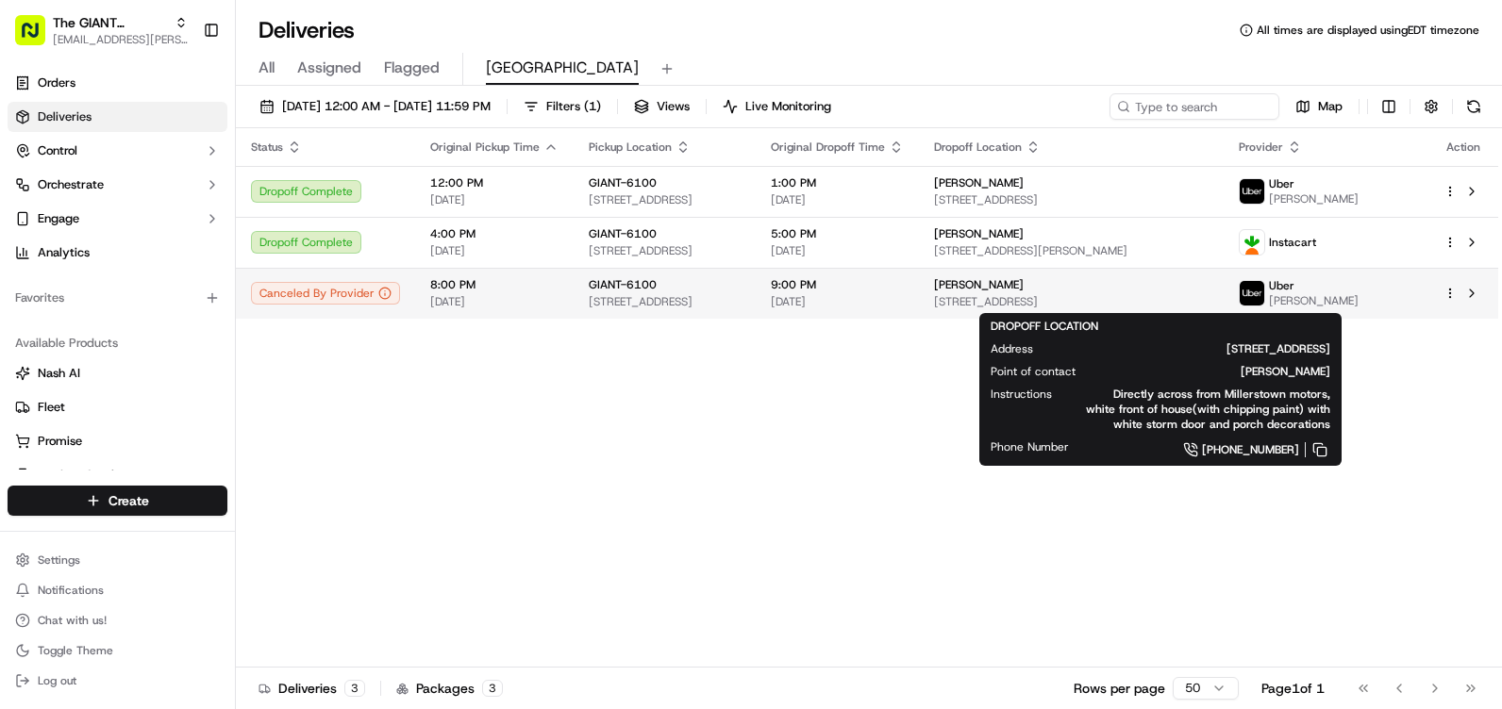
click at [1208, 301] on span "[STREET_ADDRESS]" at bounding box center [1071, 301] width 274 height 15
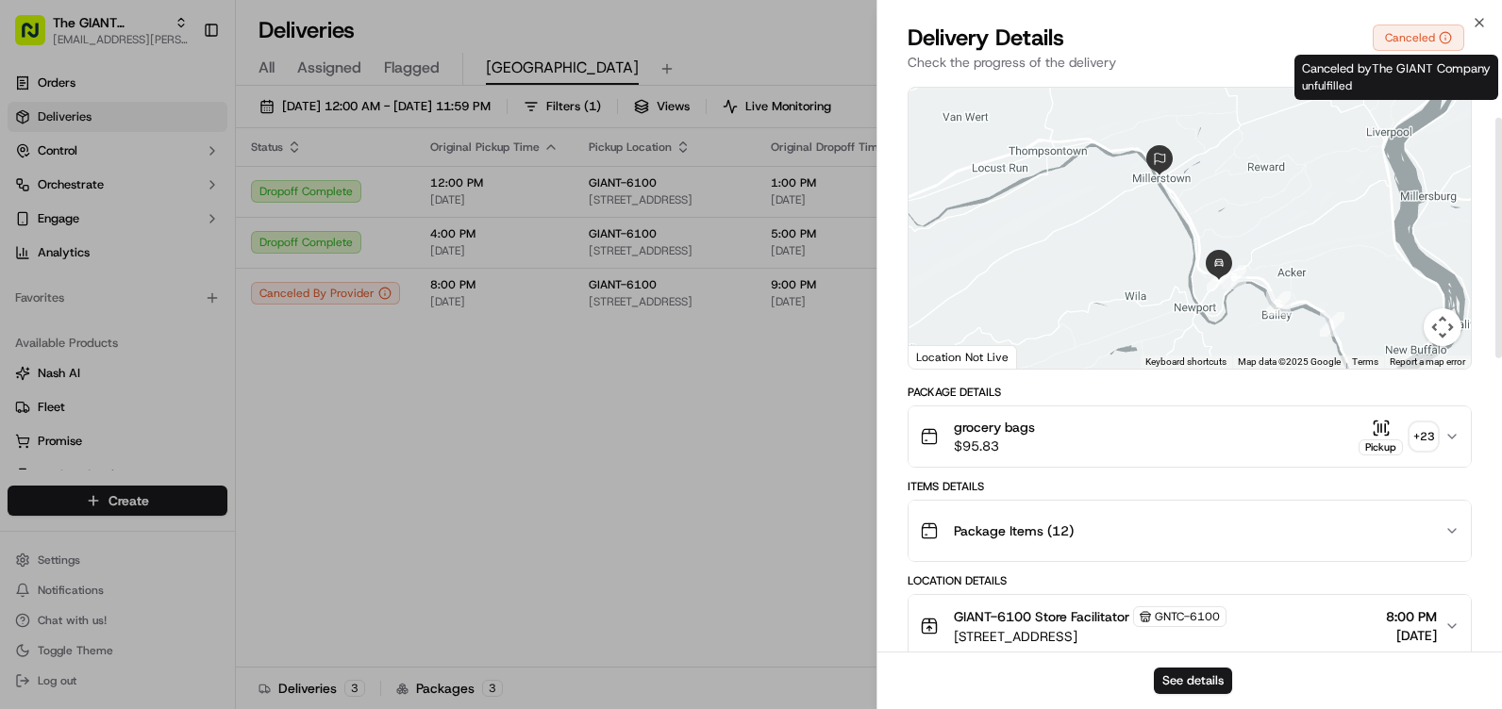
scroll to position [94, 0]
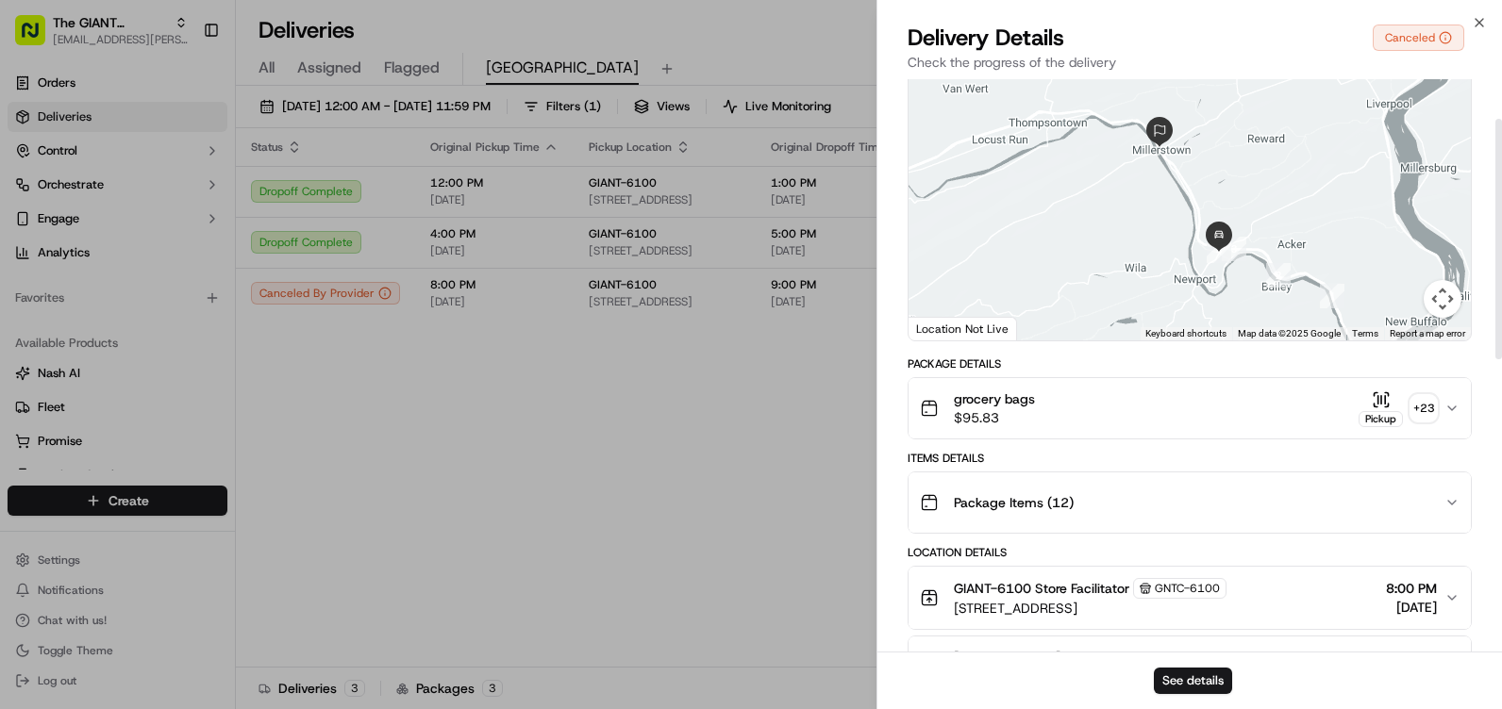
click at [1452, 410] on icon "button" at bounding box center [1452, 409] width 8 height 4
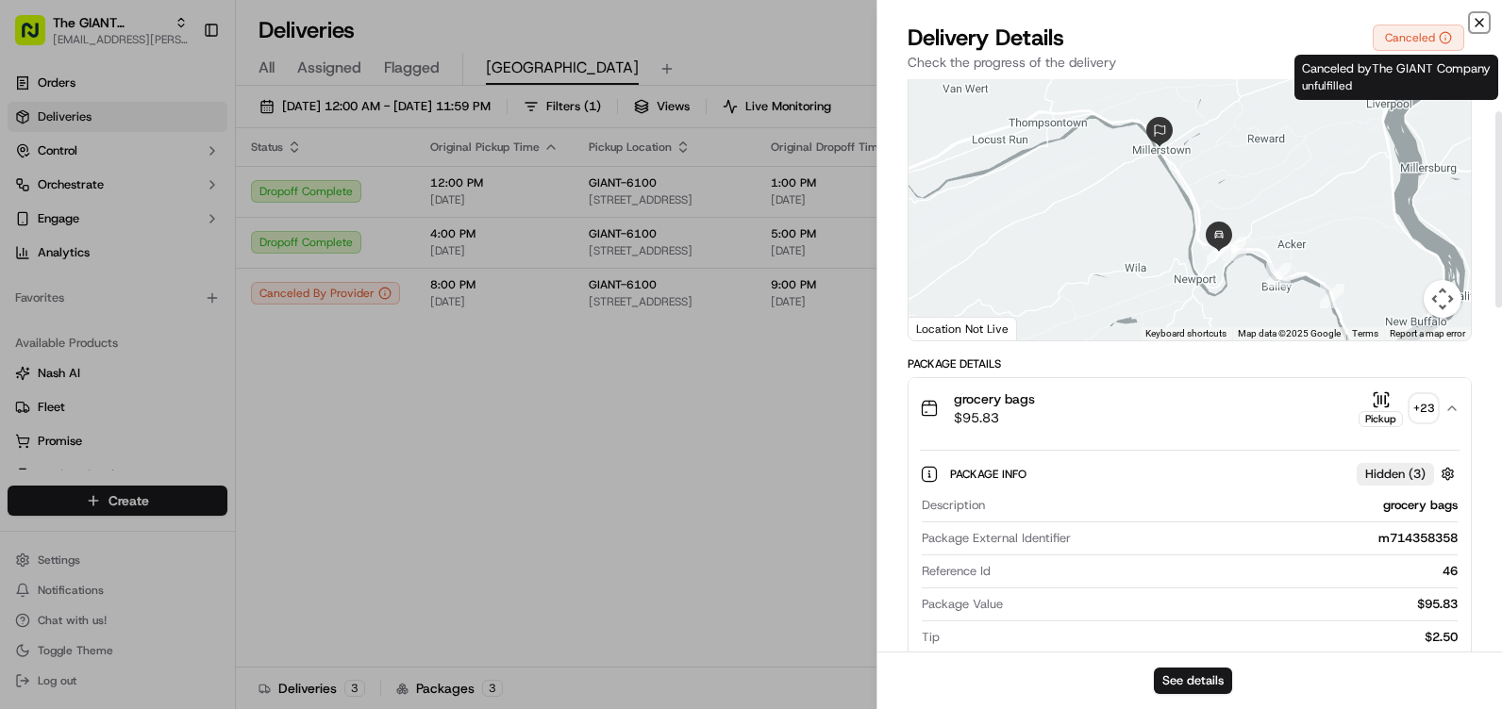
click at [1472, 20] on icon "button" at bounding box center [1478, 22] width 15 height 15
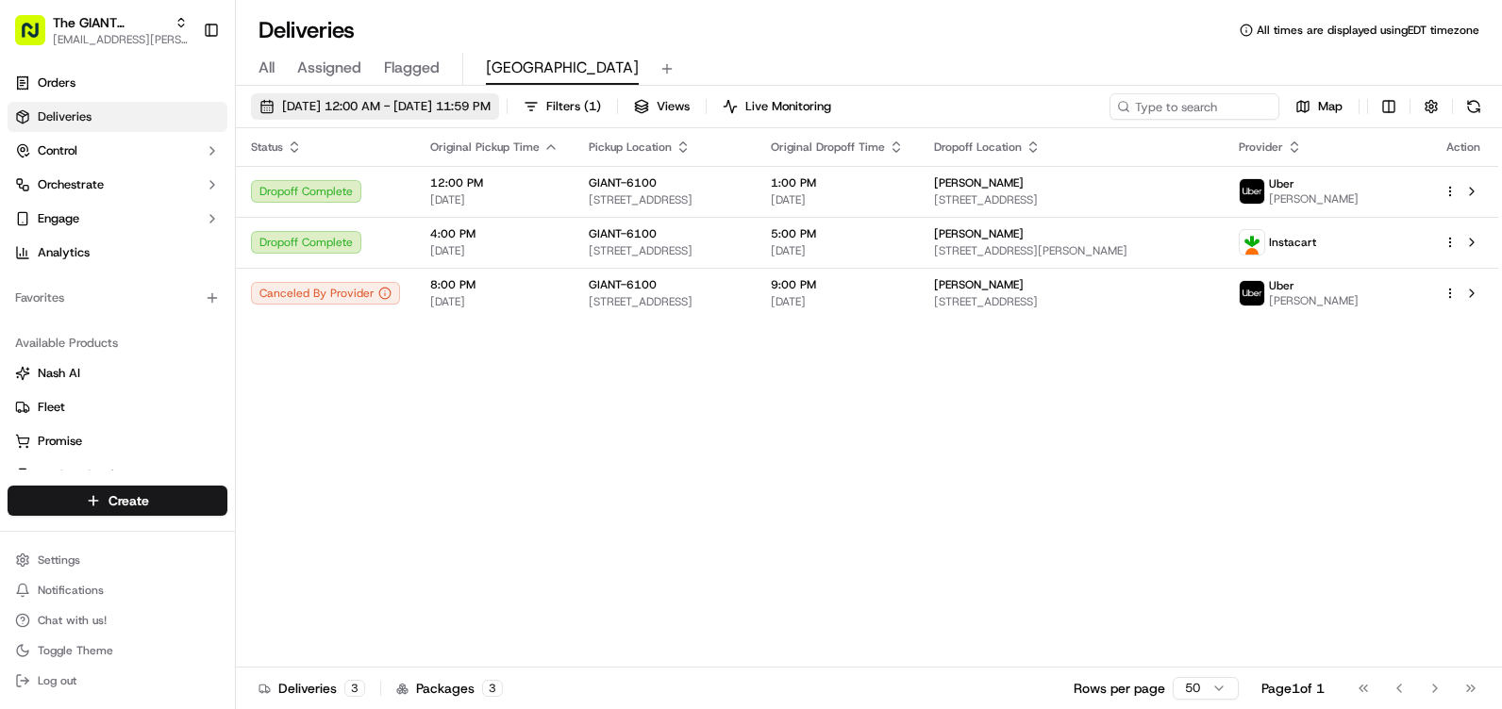
click at [499, 115] on button "[DATE] 12:00 AM - [DATE] 11:59 PM" at bounding box center [375, 106] width 248 height 26
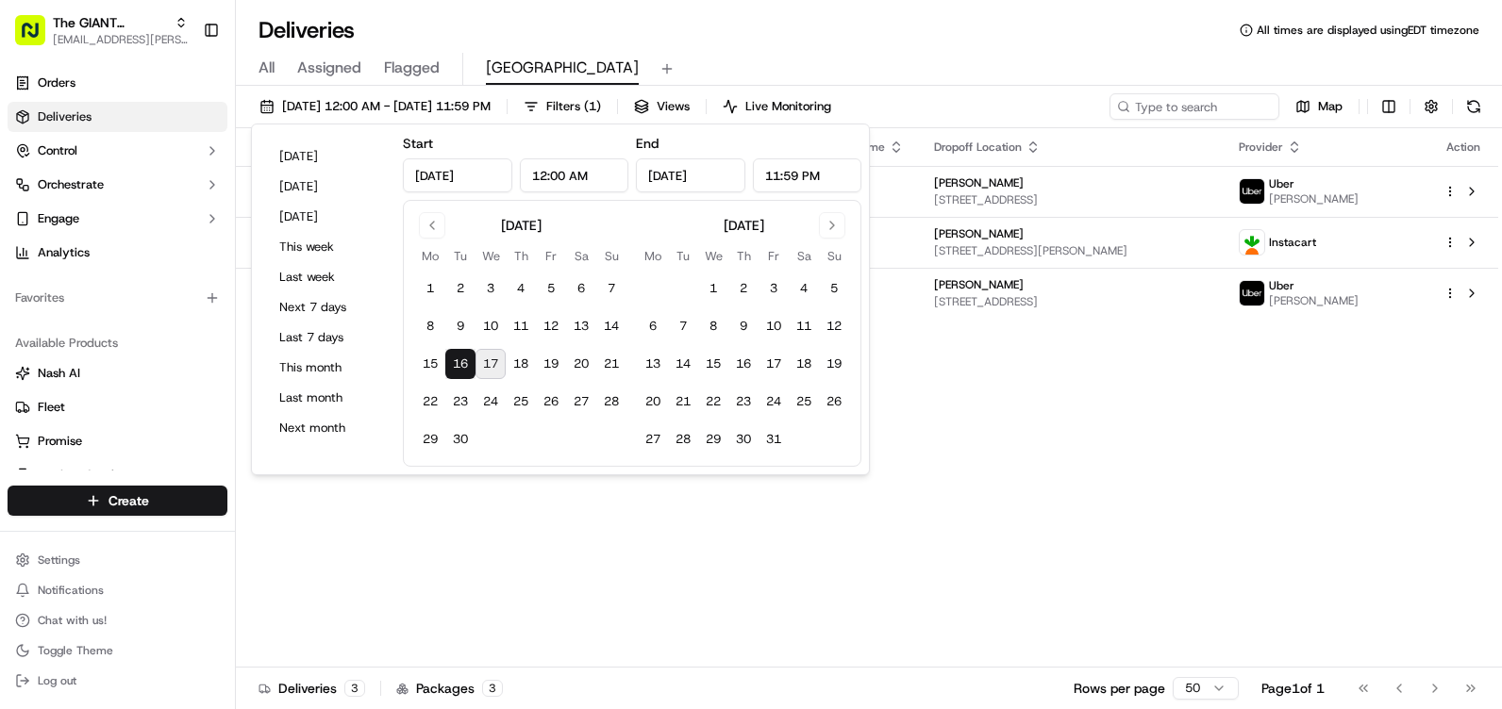
click at [472, 357] on button "16" at bounding box center [460, 364] width 30 height 30
click at [485, 362] on button "17" at bounding box center [490, 364] width 30 height 30
type input "[DATE]"
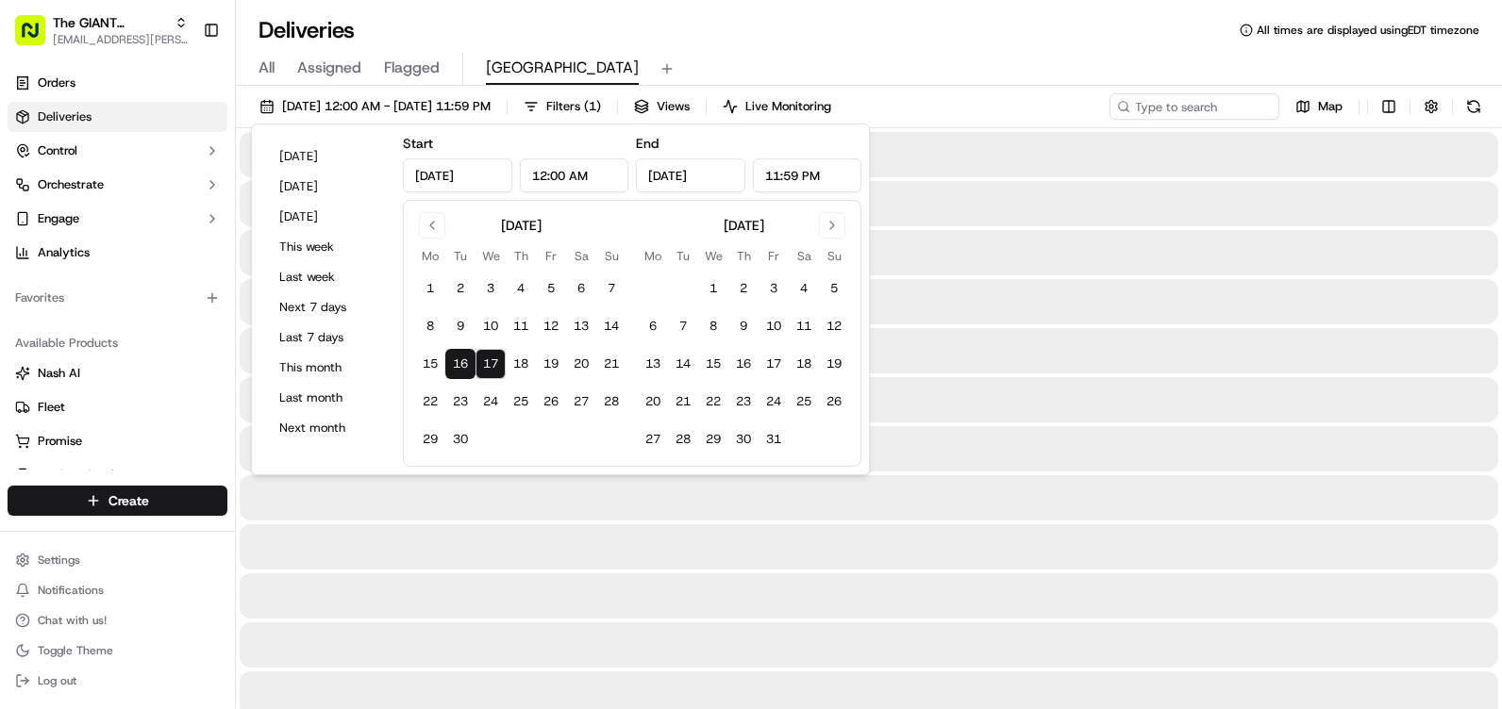
click at [485, 362] on button "17" at bounding box center [490, 364] width 30 height 30
type input "[DATE]"
click at [882, 57] on div "All Assigned Flagged Newport" at bounding box center [869, 69] width 1266 height 33
